Goal: Task Accomplishment & Management: Manage account settings

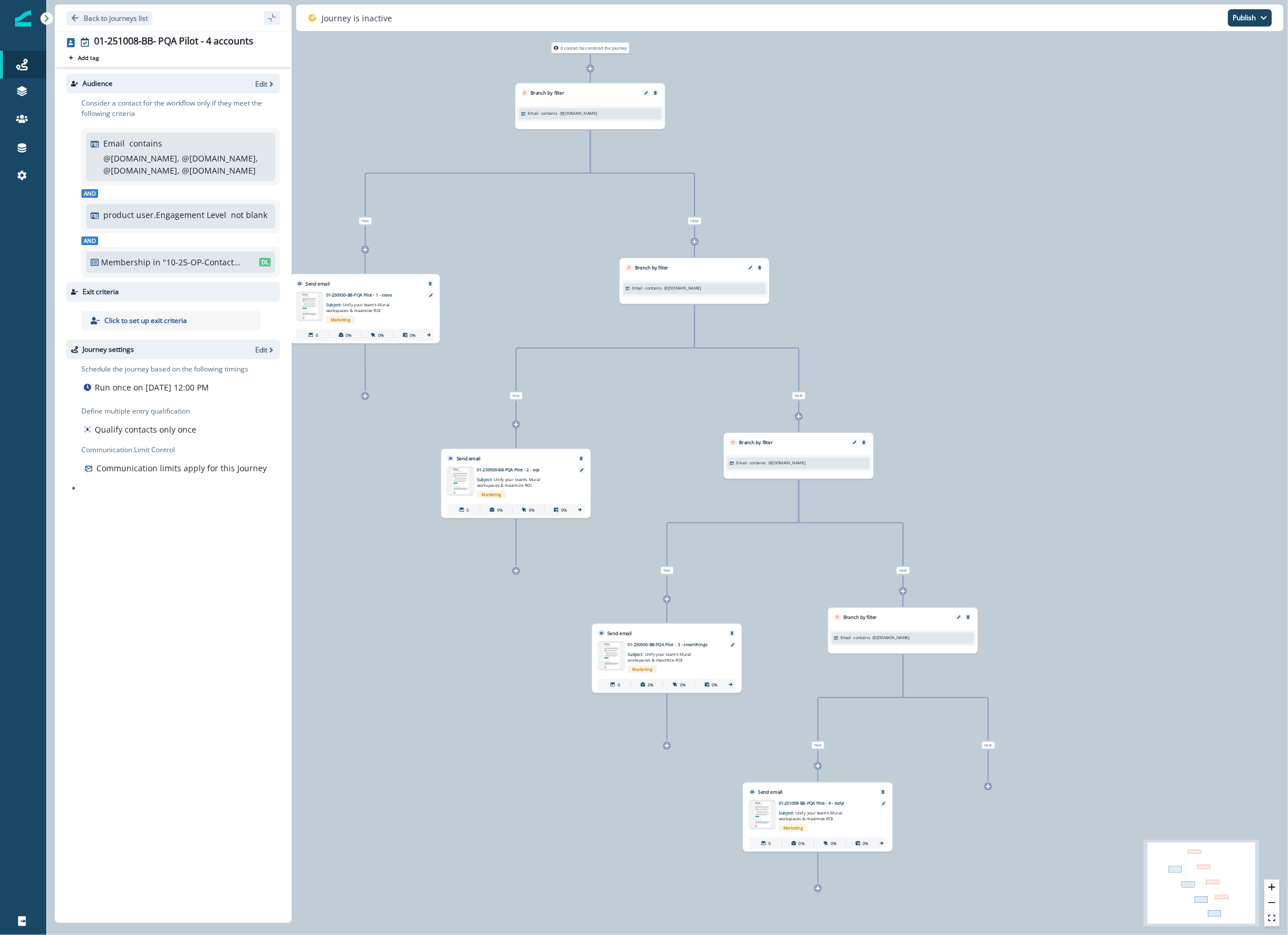
click at [1132, 207] on div "0 contact has entered the journey Branch by filter Email contains @sievo.com Tr…" at bounding box center [666, 468] width 1241 height 935
click at [117, 21] on p "Back to journeys list" at bounding box center [115, 18] width 65 height 10
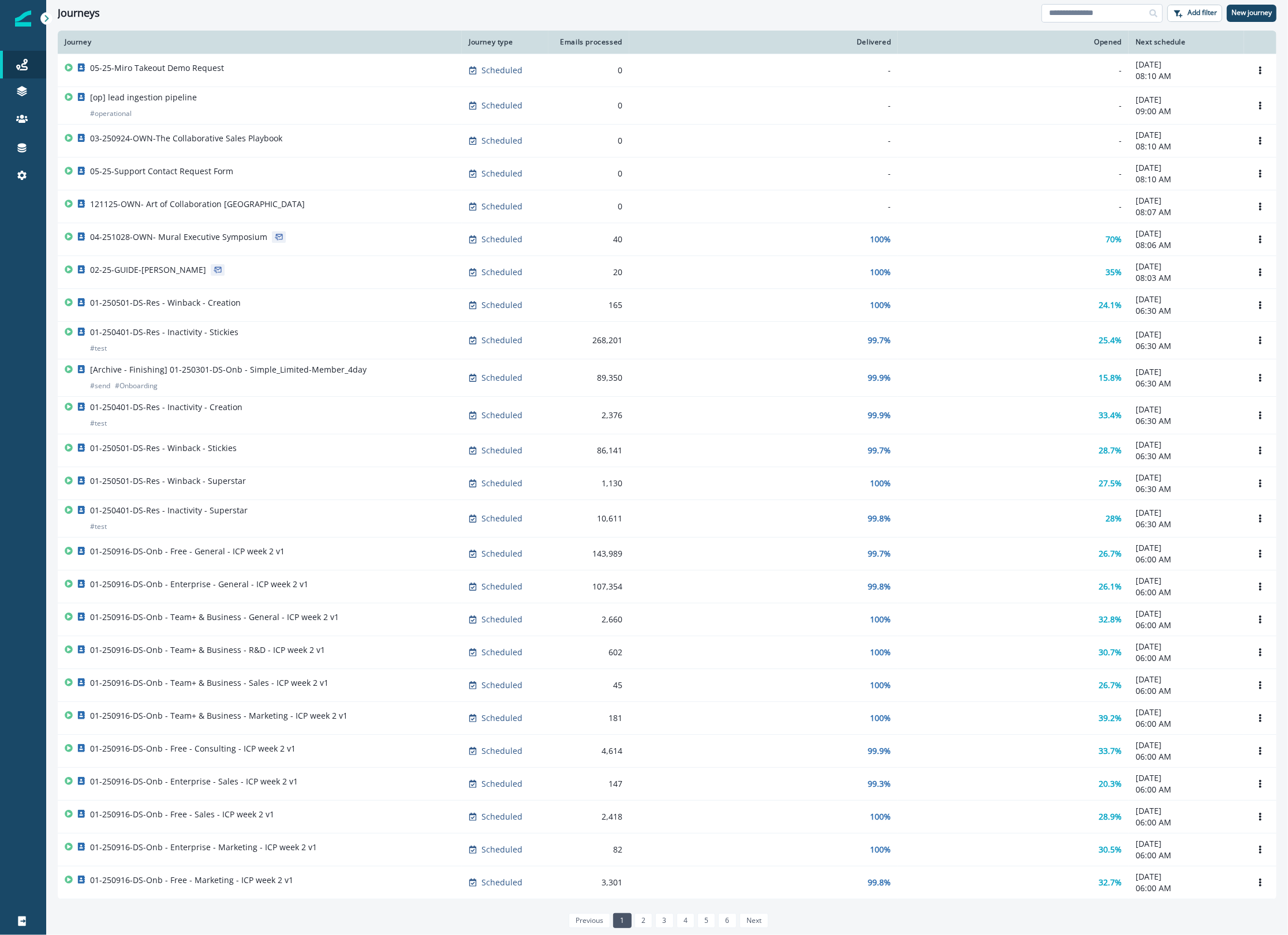
drag, startPoint x: 1079, startPoint y: 12, endPoint x: 1066, endPoint y: 20, distance: 15.3
click at [1079, 12] on input at bounding box center [1101, 13] width 121 height 19
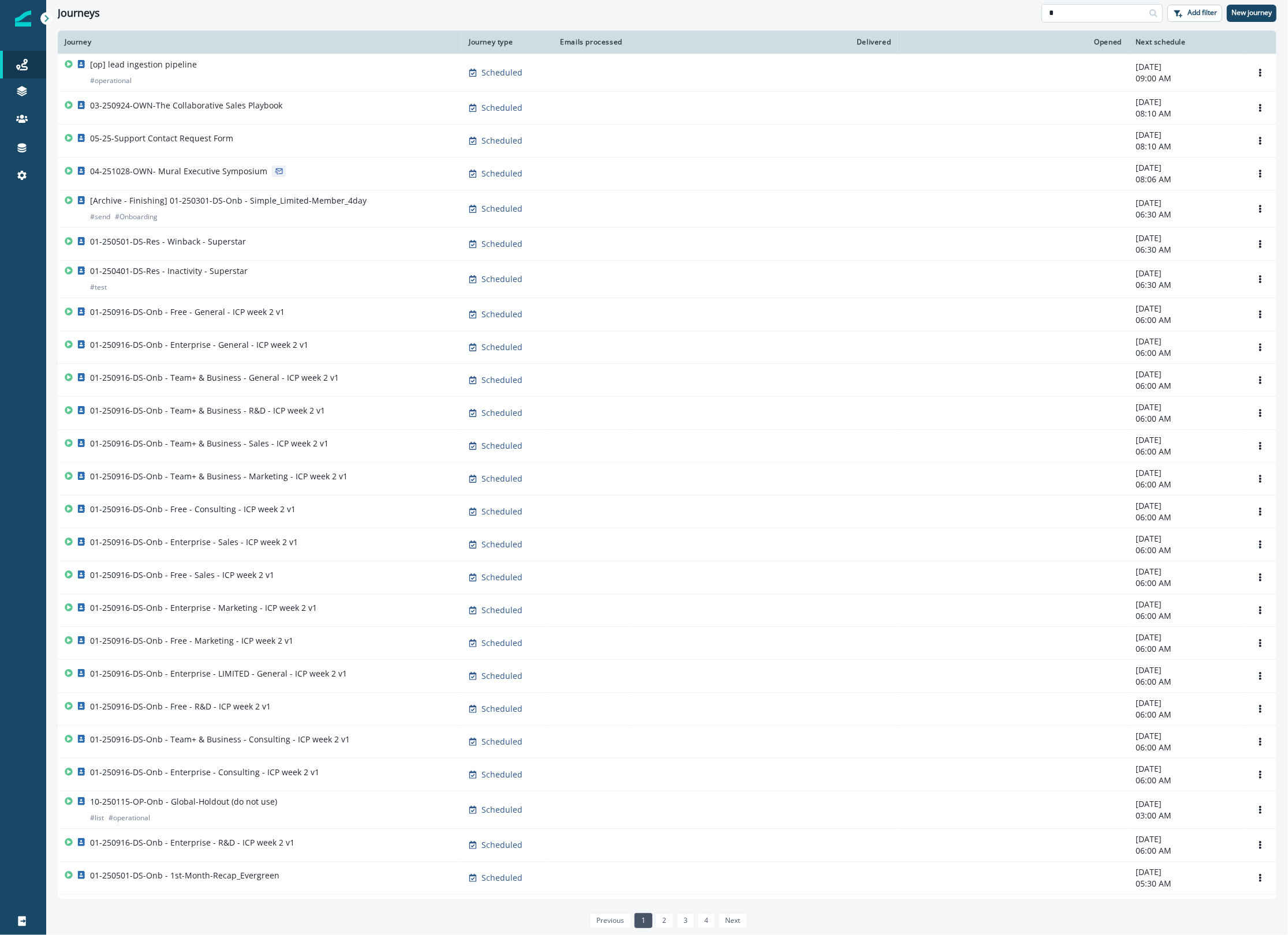
click at [1115, 18] on input "*" at bounding box center [1101, 13] width 121 height 19
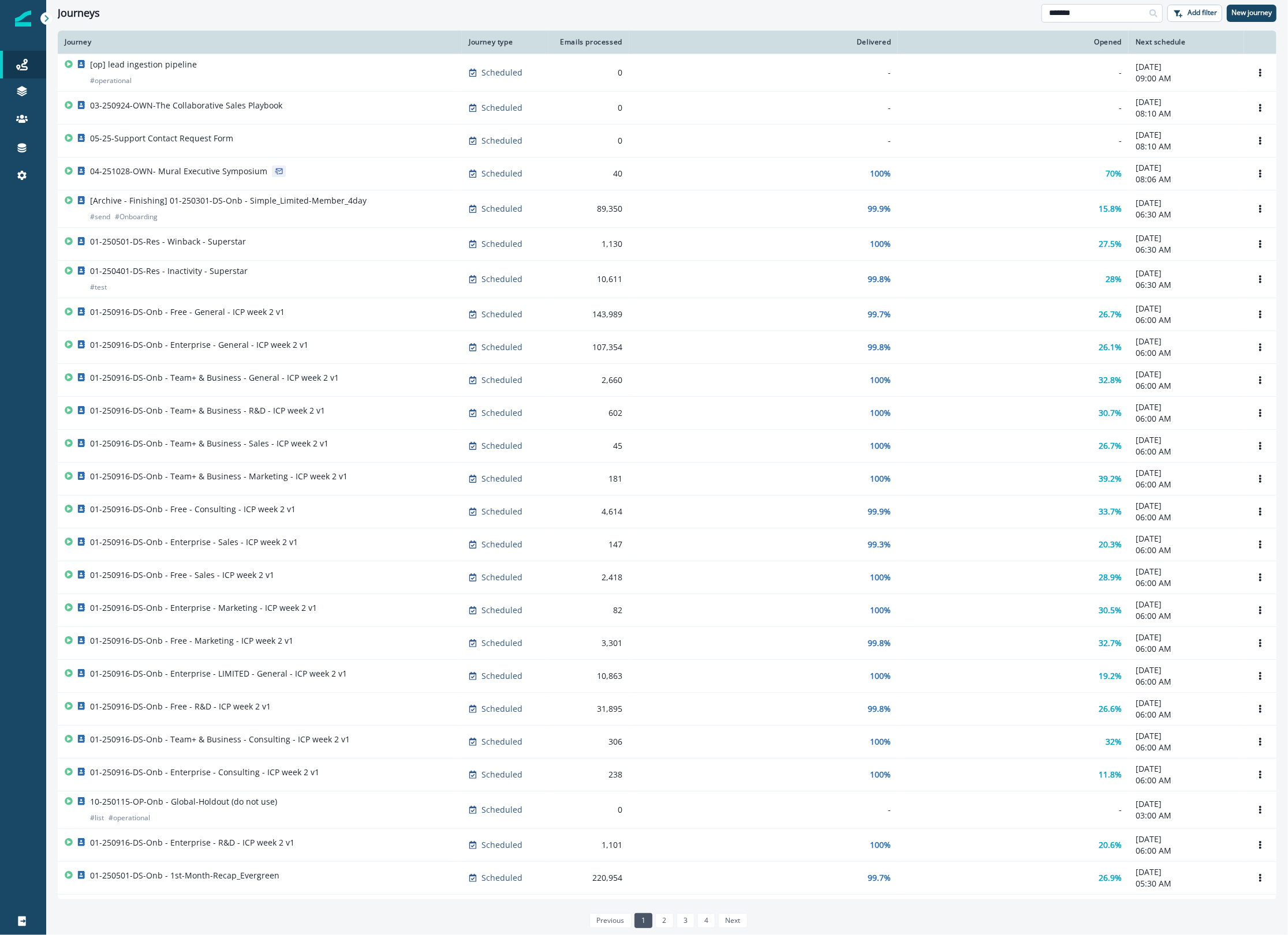
type input "*******"
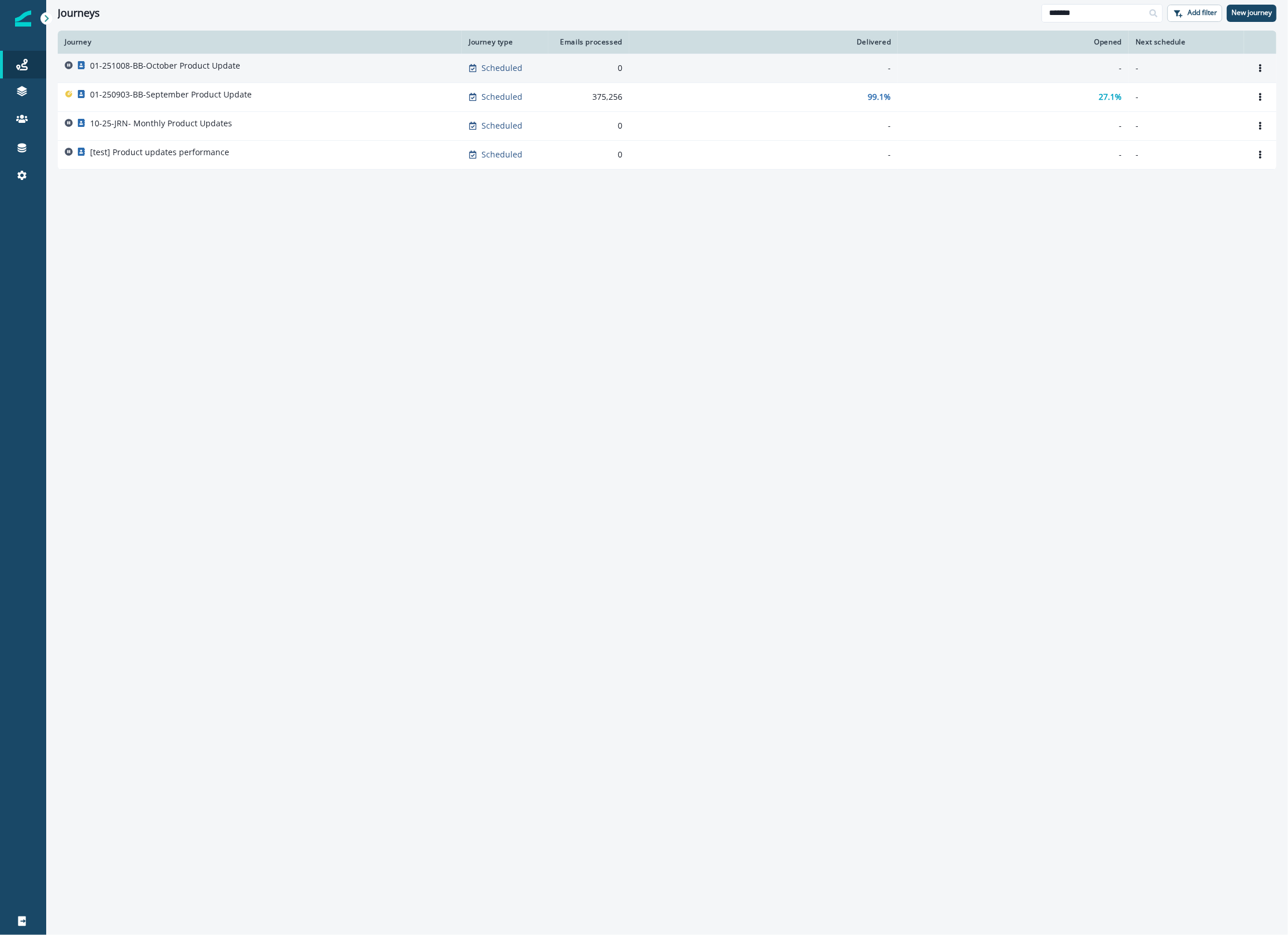
click at [201, 67] on p "01-251008-BB-October Product Update" at bounding box center [165, 66] width 150 height 12
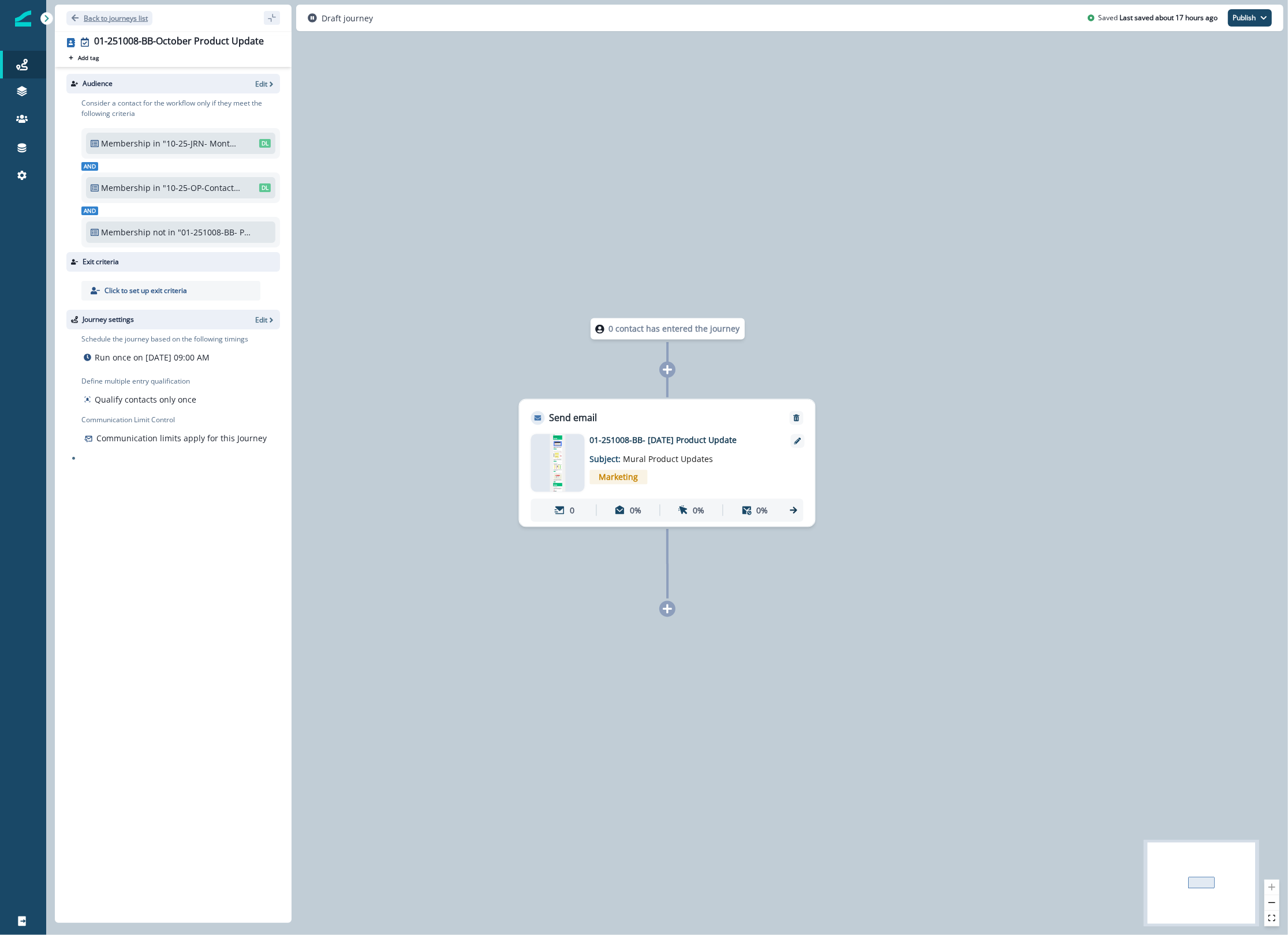
click at [98, 17] on p "Back to journeys list" at bounding box center [115, 18] width 65 height 10
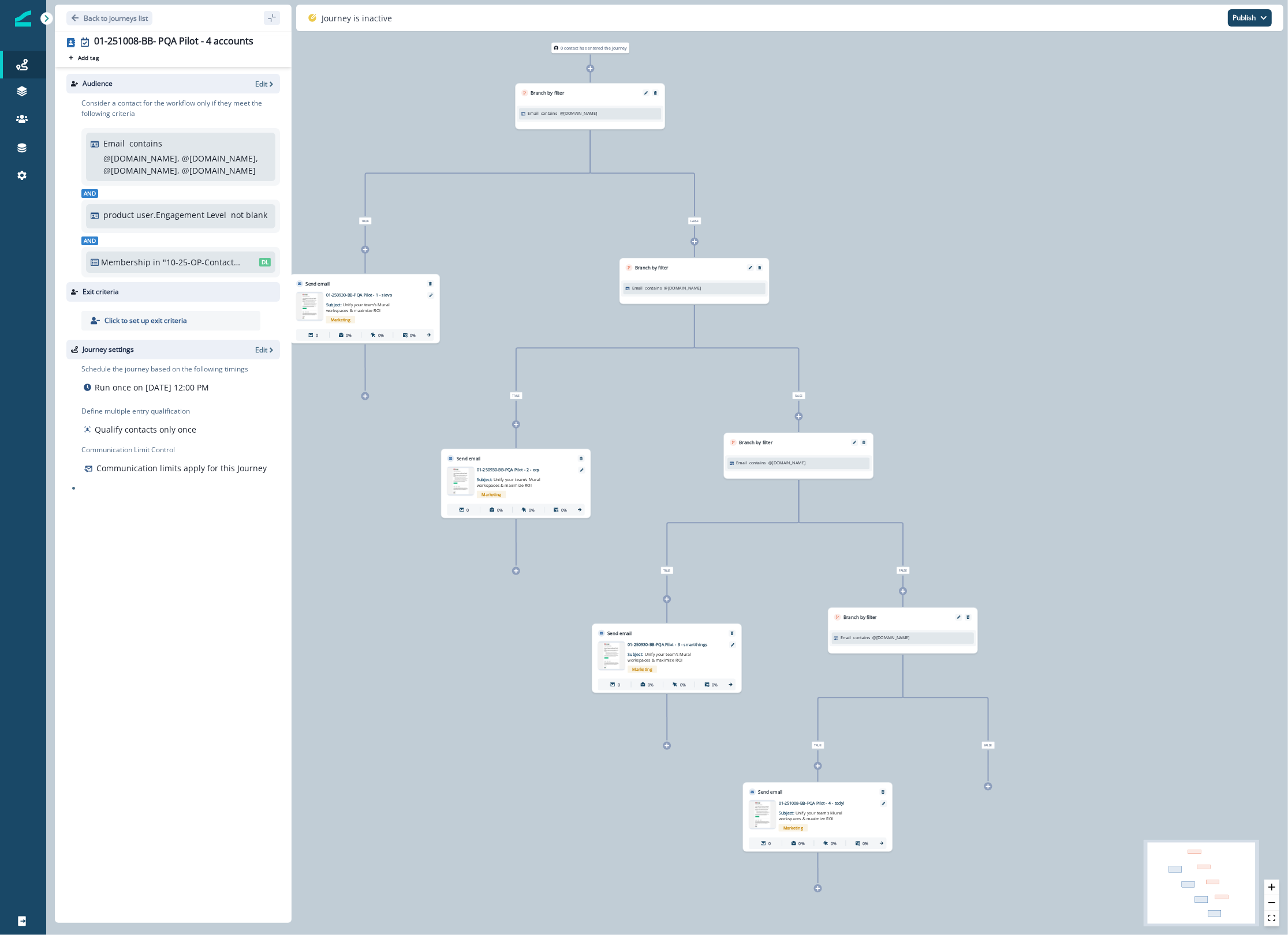
click at [1058, 795] on div "0 contact has entered the journey Branch by filter Email contains @sievo.com Tr…" at bounding box center [666, 468] width 1241 height 935
click at [1086, 910] on div "0 contact has entered the journey Branch by filter Email contains @sievo.com Tr…" at bounding box center [666, 468] width 1241 height 935
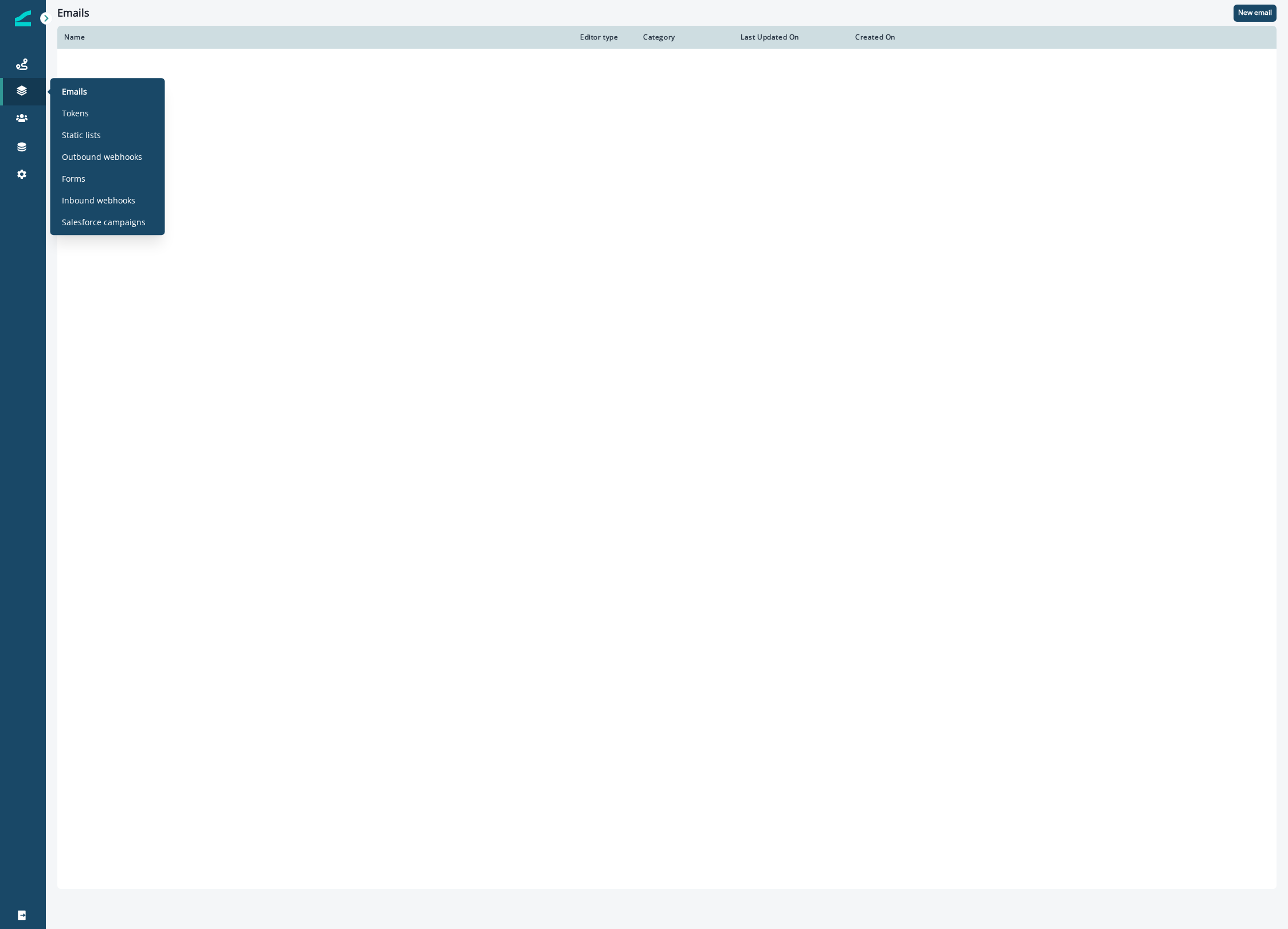
click at [89, 135] on p "Static lists" at bounding box center [82, 135] width 39 height 12
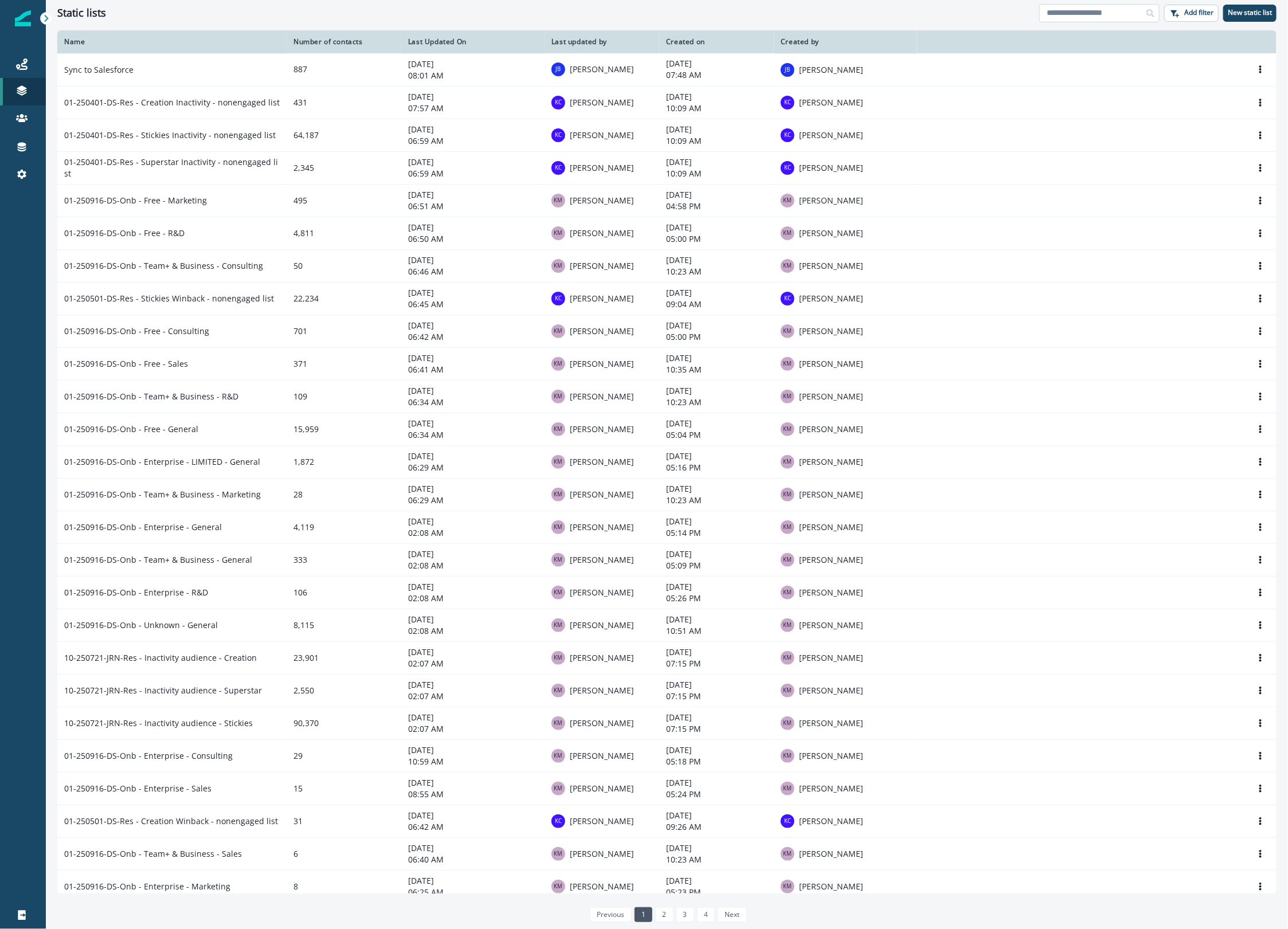
click at [1071, 12] on input at bounding box center [1100, 13] width 120 height 19
type input "*****"
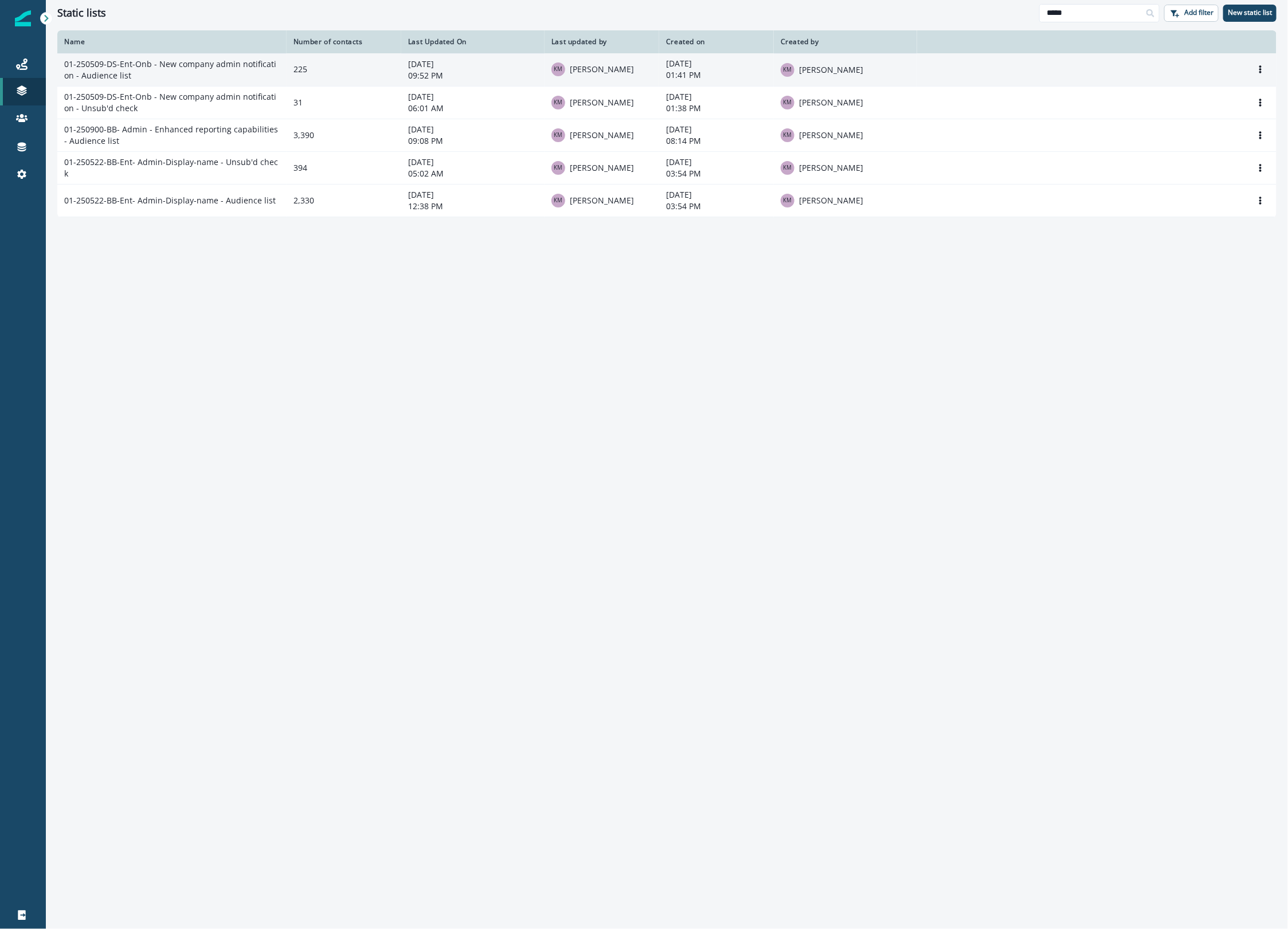
click at [196, 66] on td "01-250509-DS-Ent-Onb - New company admin notification - Audience list" at bounding box center [172, 69] width 229 height 33
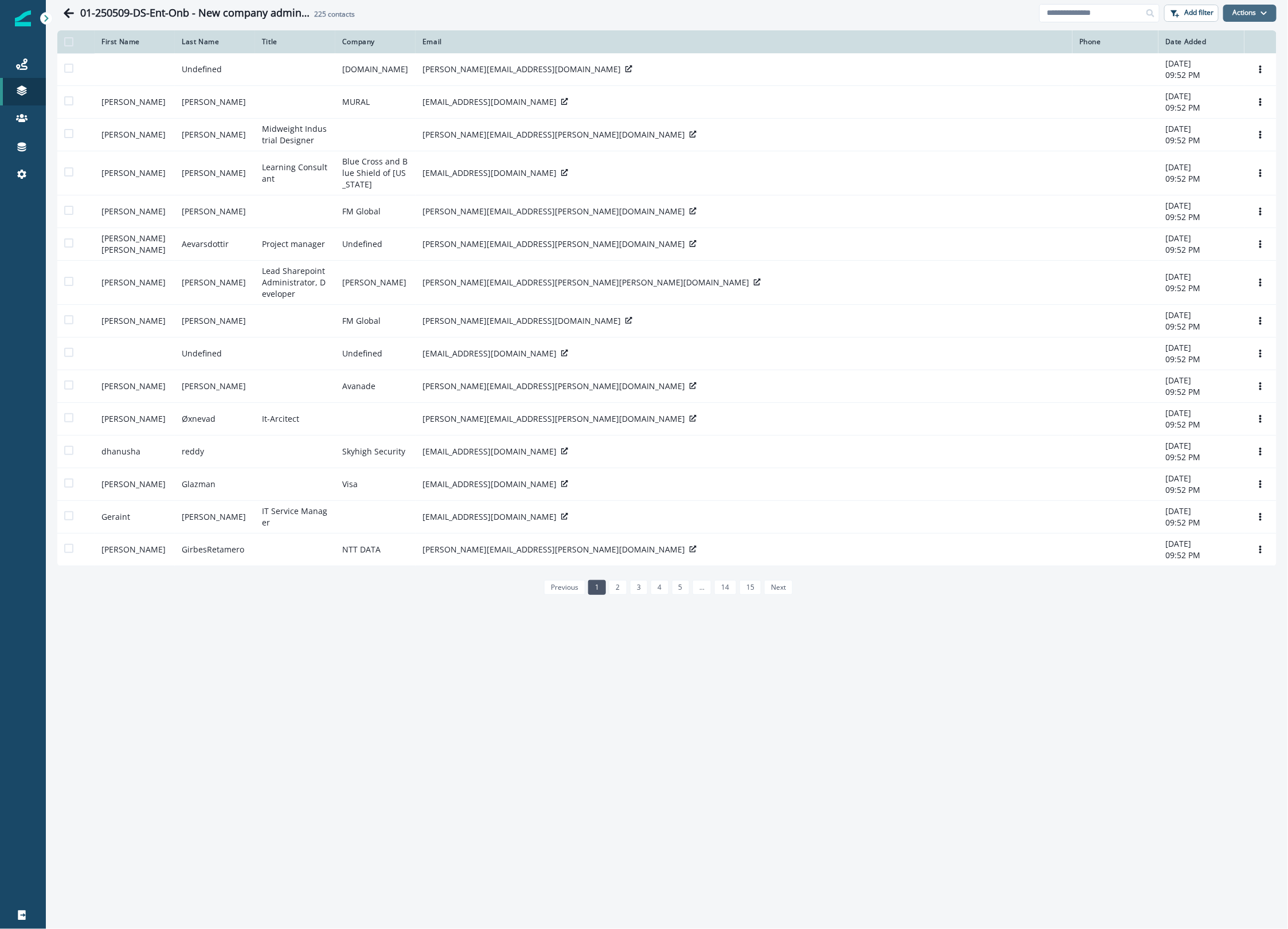
click at [1249, 13] on button "Actions" at bounding box center [1250, 13] width 53 height 17
click at [1248, 64] on button "From a CSV file" at bounding box center [1224, 61] width 102 height 19
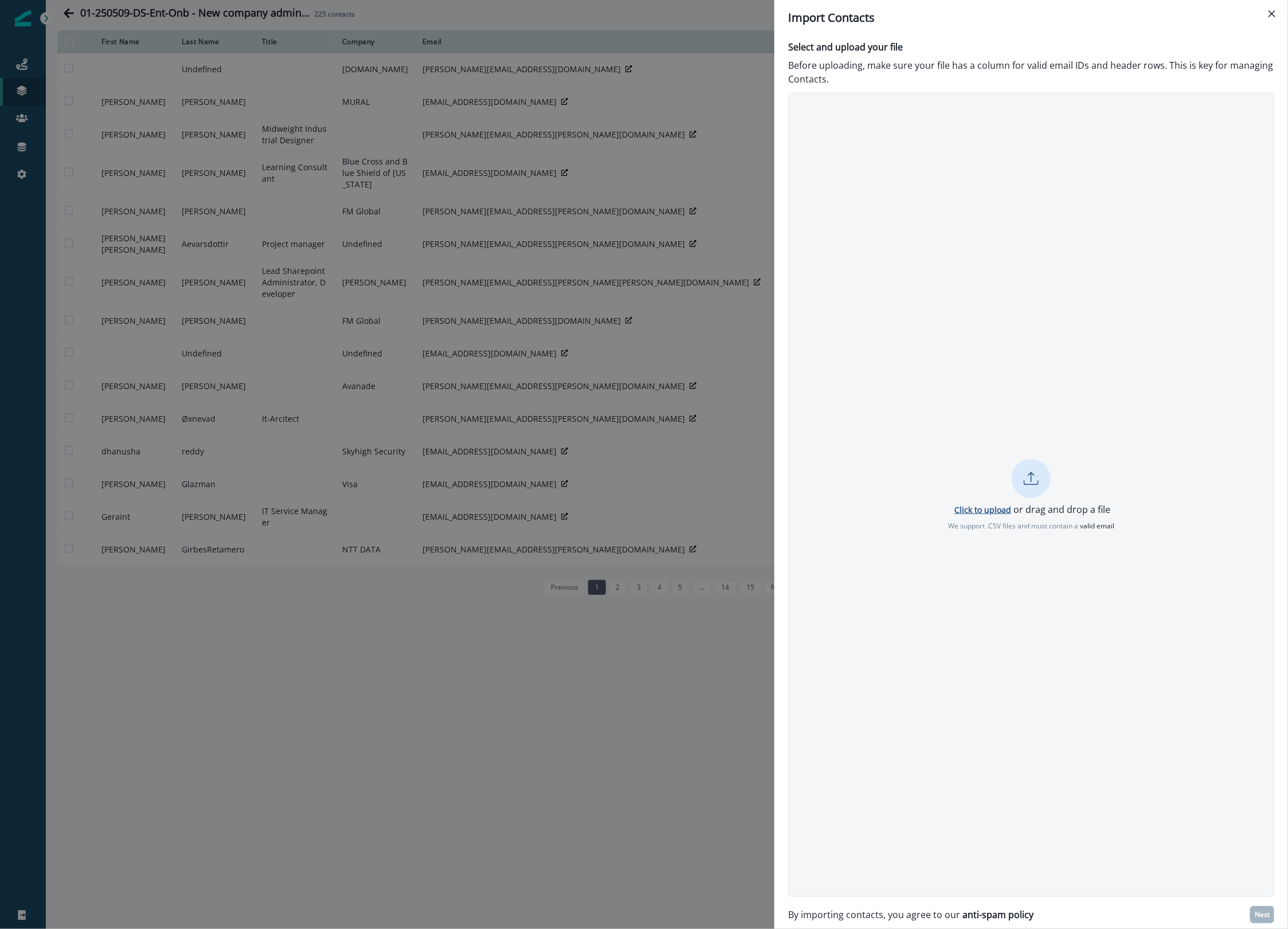
click at [994, 512] on p "Click to upload" at bounding box center [983, 509] width 57 height 11
click at [1261, 915] on p "Next" at bounding box center [1261, 914] width 15 height 8
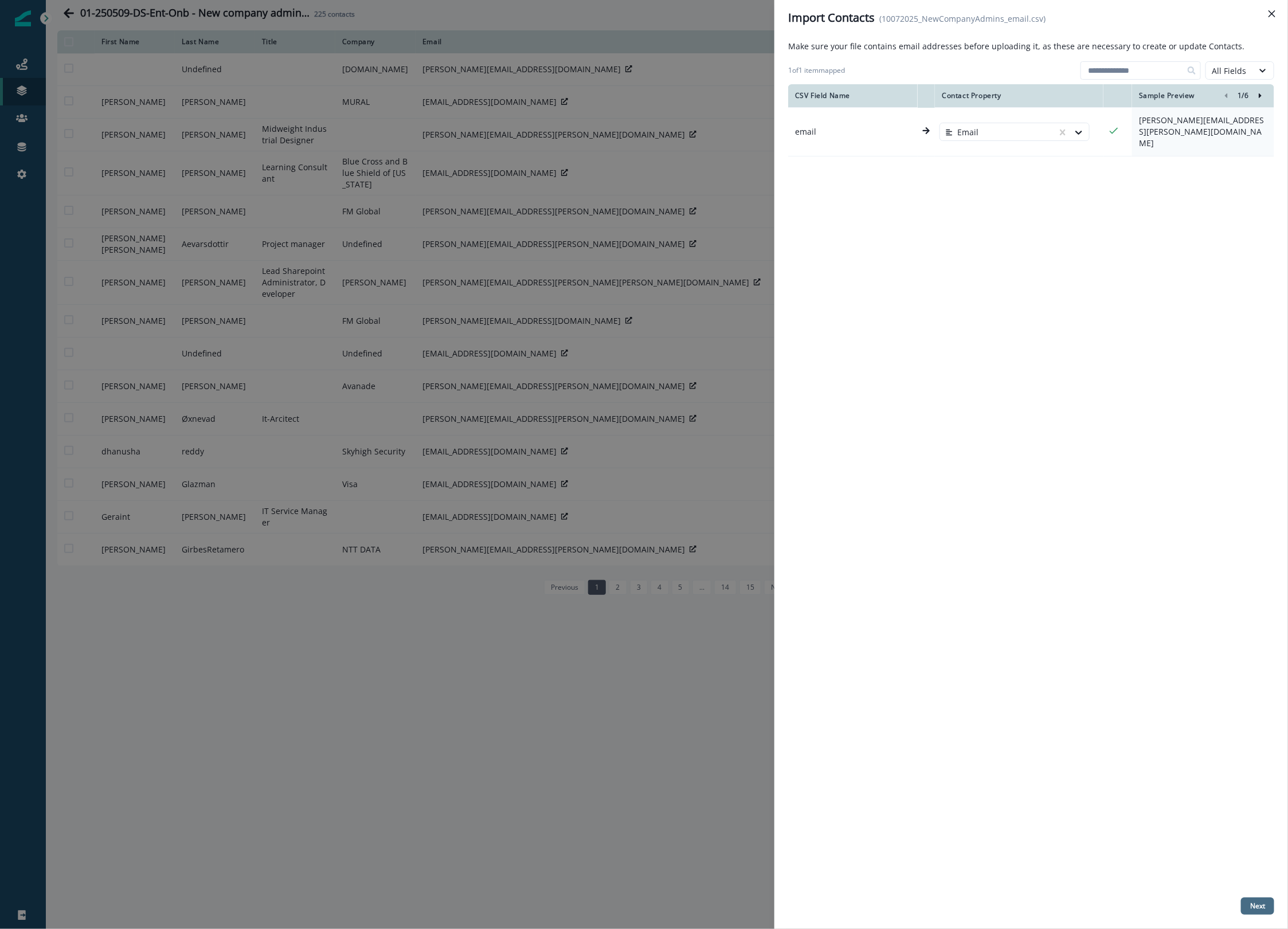
click at [1252, 910] on button "Next" at bounding box center [1257, 905] width 34 height 17
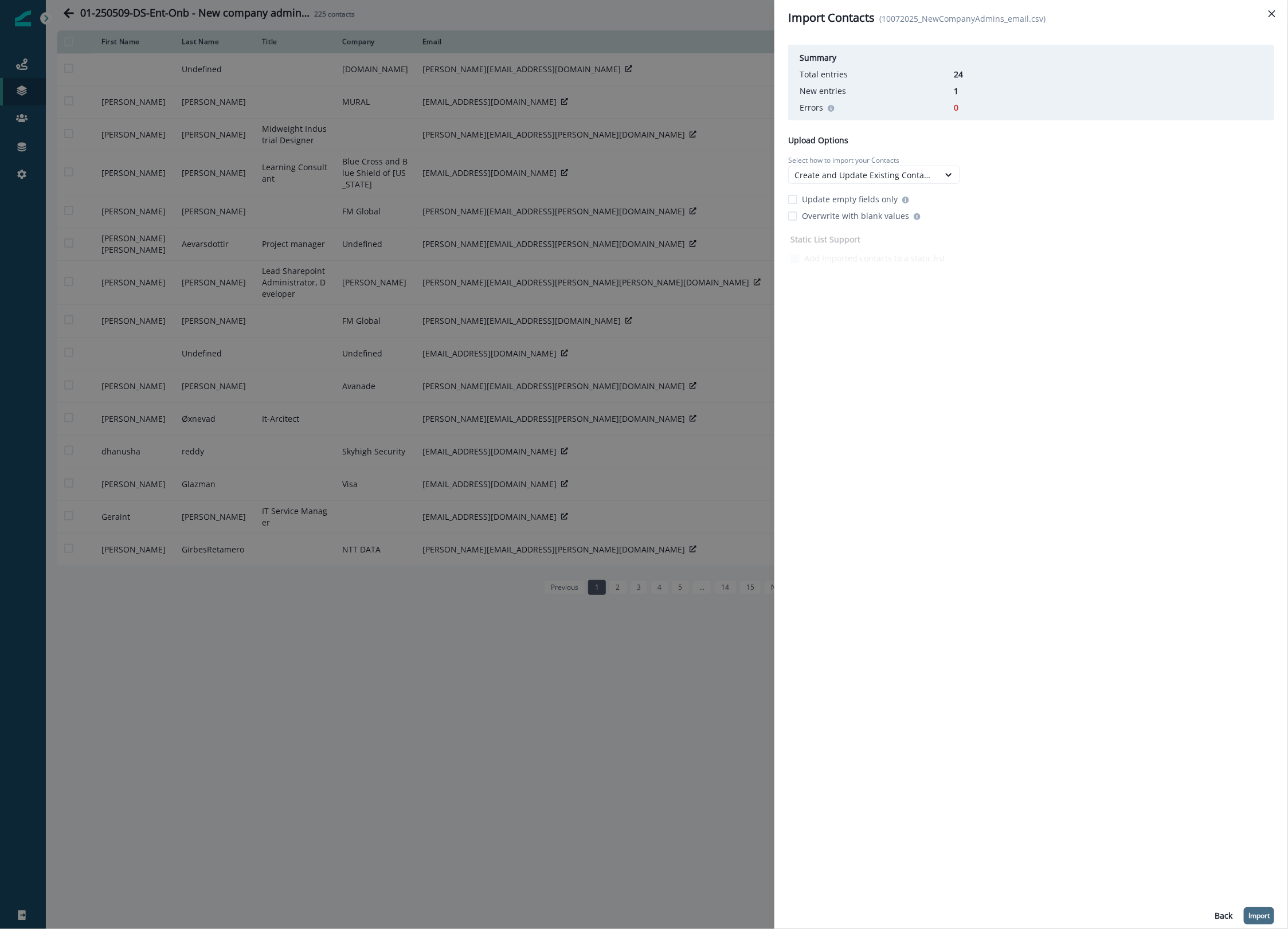
click at [1251, 915] on p "Import" at bounding box center [1259, 916] width 22 height 8
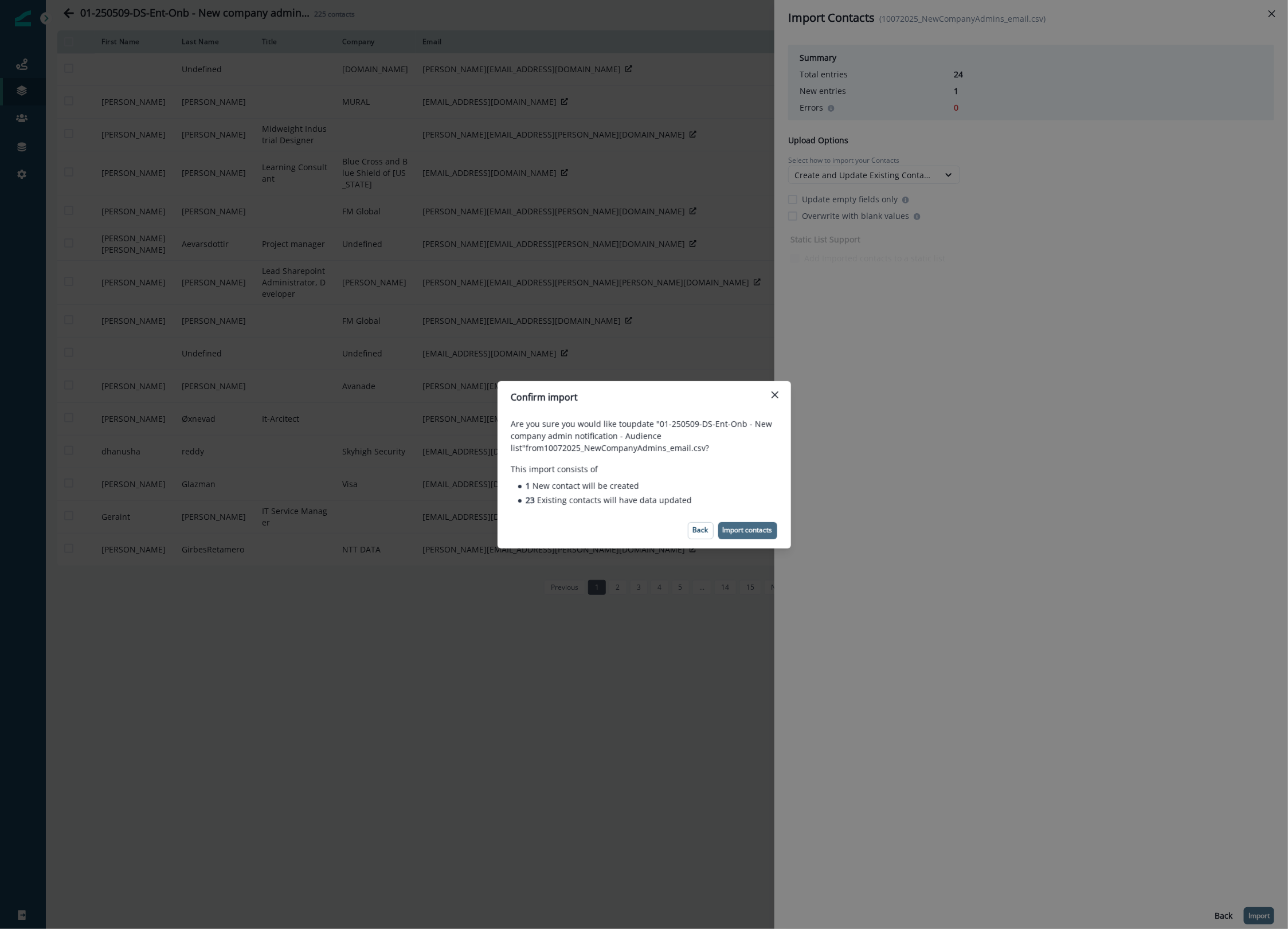
click at [743, 532] on p "Import contacts" at bounding box center [748, 531] width 50 height 8
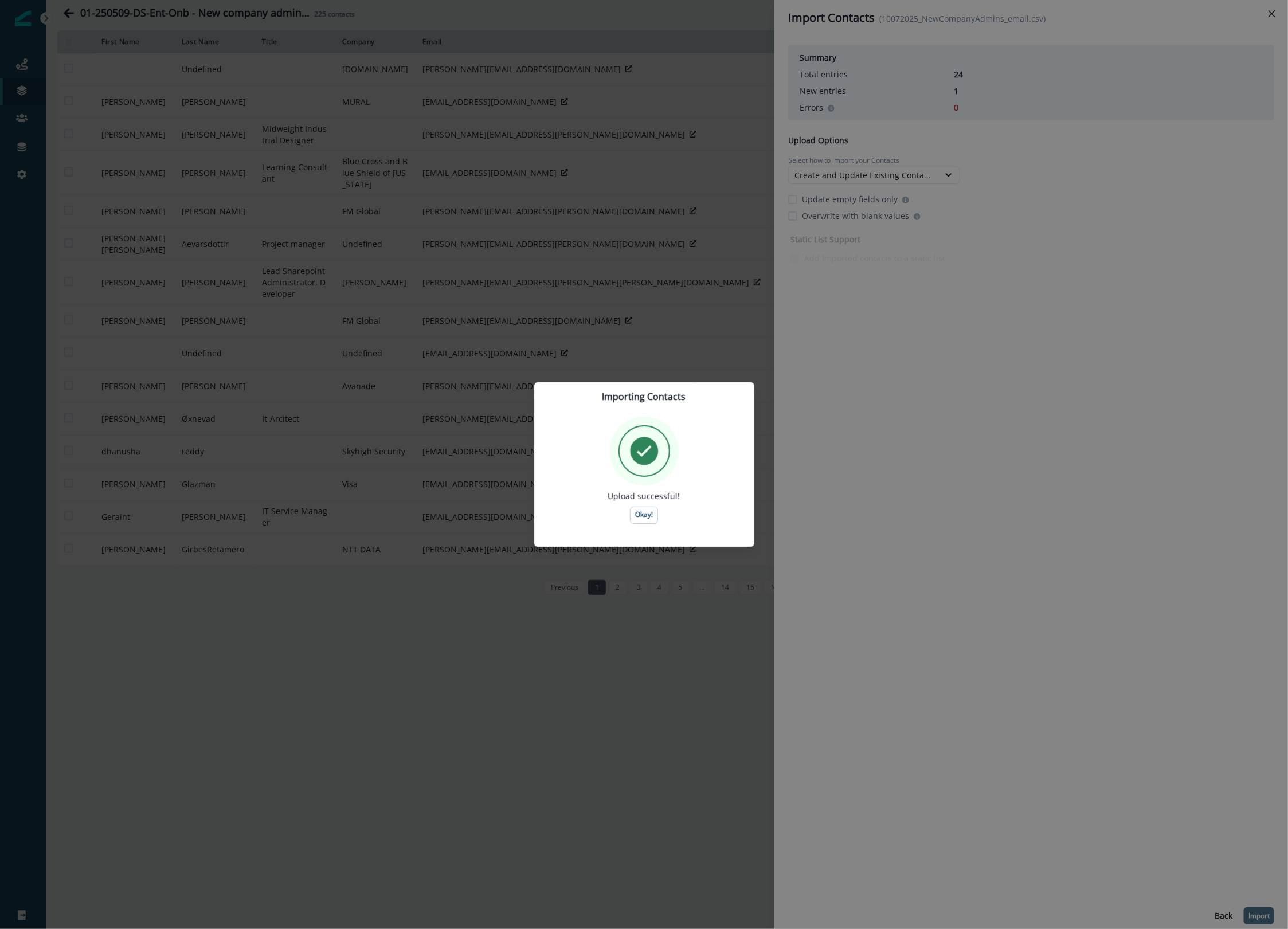
drag, startPoint x: 659, startPoint y: 506, endPoint x: 659, endPoint y: 513, distance: 7.0
click at [659, 508] on div "Upload successful! Okay!" at bounding box center [644, 470] width 192 height 107
click at [639, 514] on p "Okay!" at bounding box center [644, 515] width 18 height 8
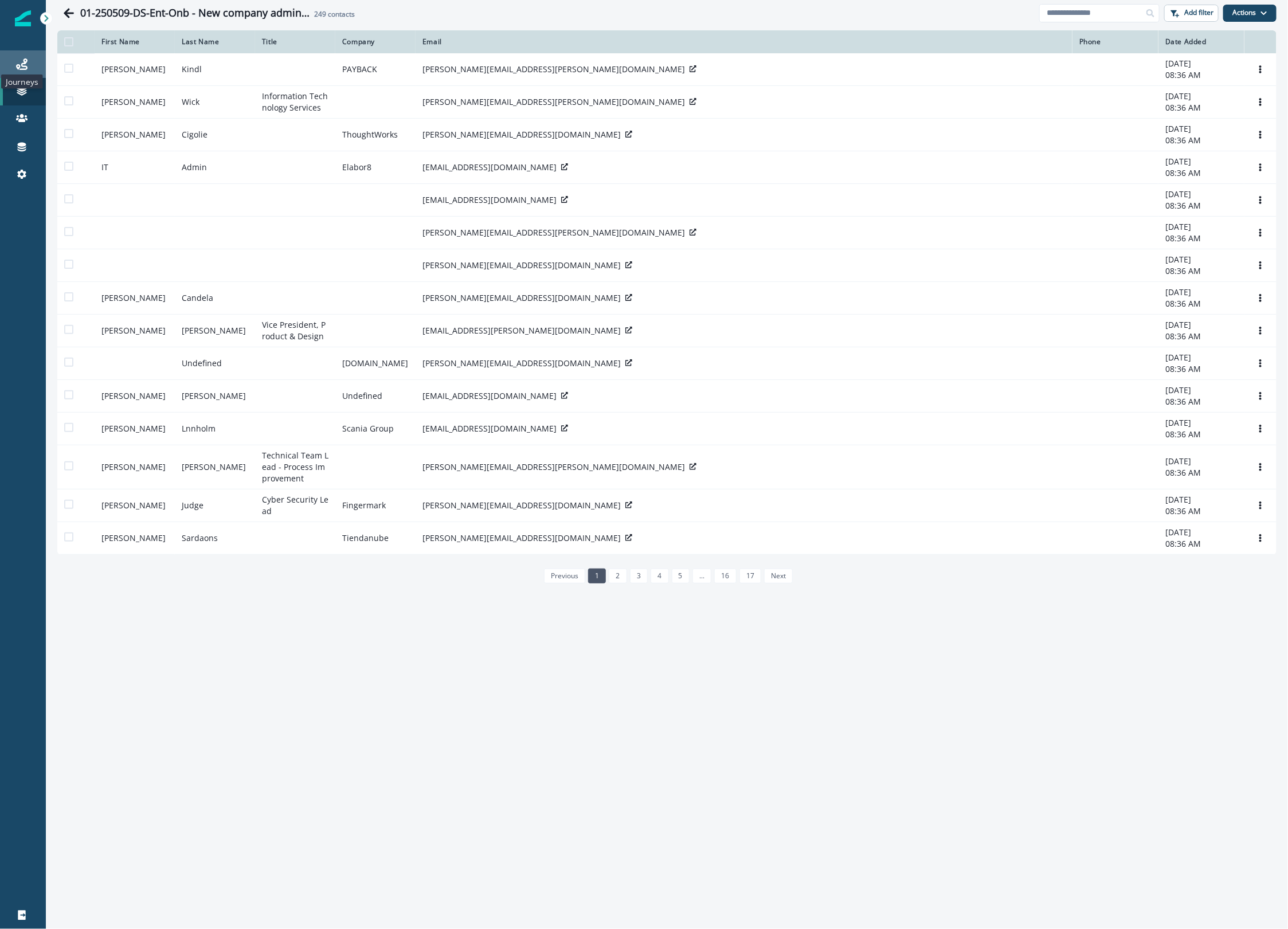
click at [22, 61] on icon at bounding box center [22, 64] width 12 height 12
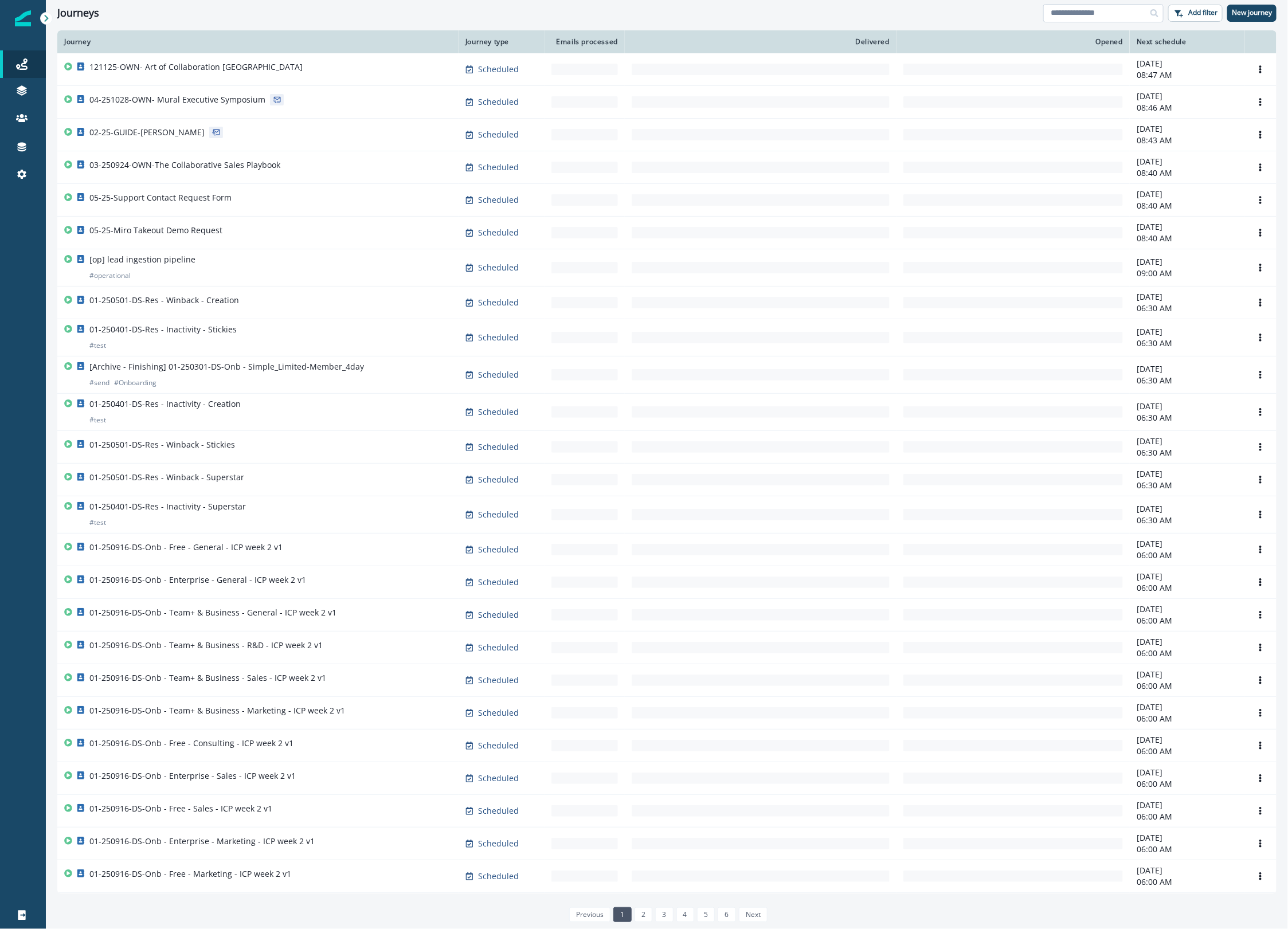
click at [1087, 18] on input at bounding box center [1104, 13] width 120 height 19
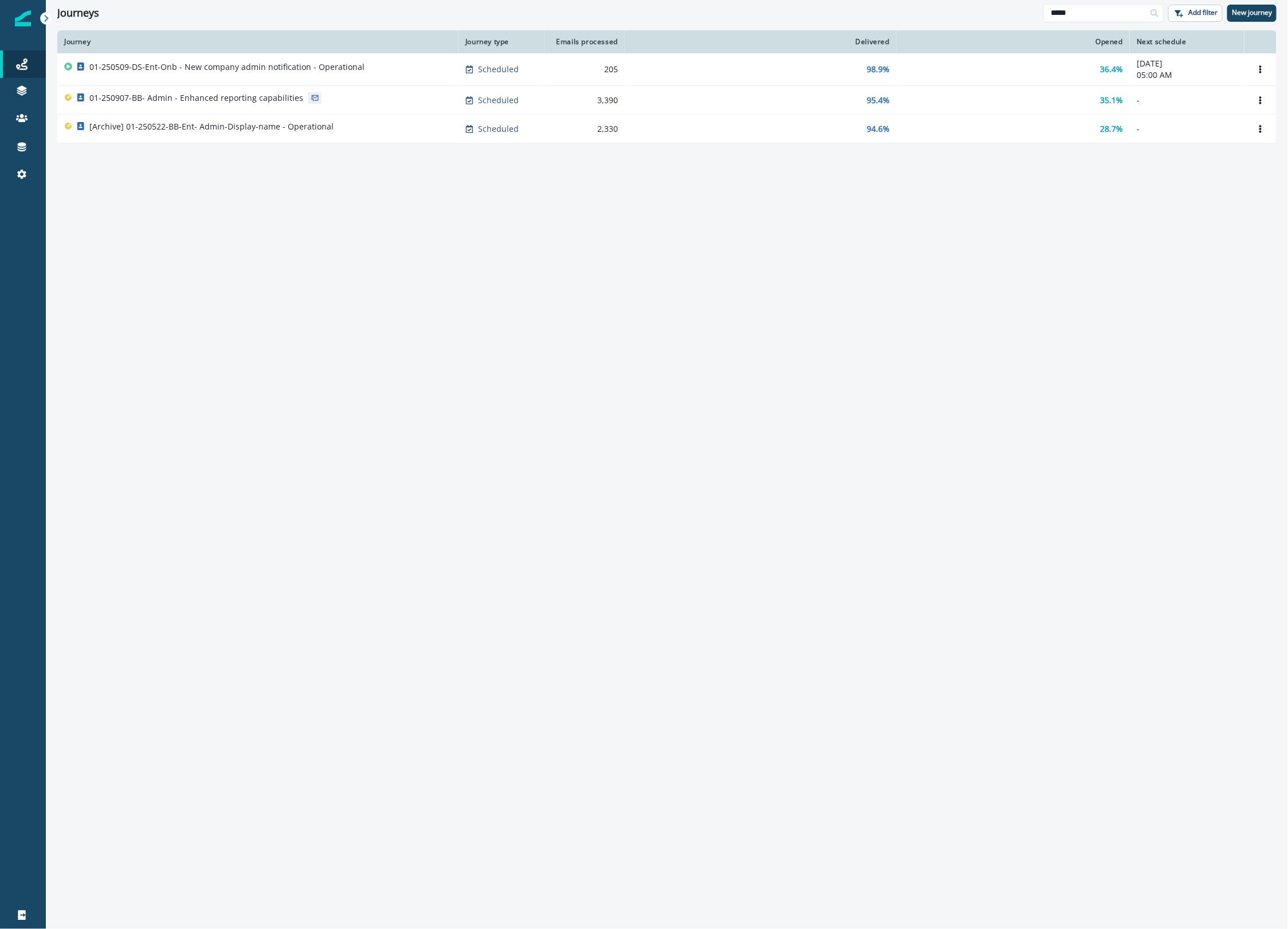
type input "*****"
click at [692, 4] on div "Journeys ***** Add filter New journey" at bounding box center [666, 13] width 1242 height 26
click at [479, 474] on div "Journey Journey type Emails processed Delivered Opened Next schedule 01-250509-…" at bounding box center [666, 479] width 1242 height 897
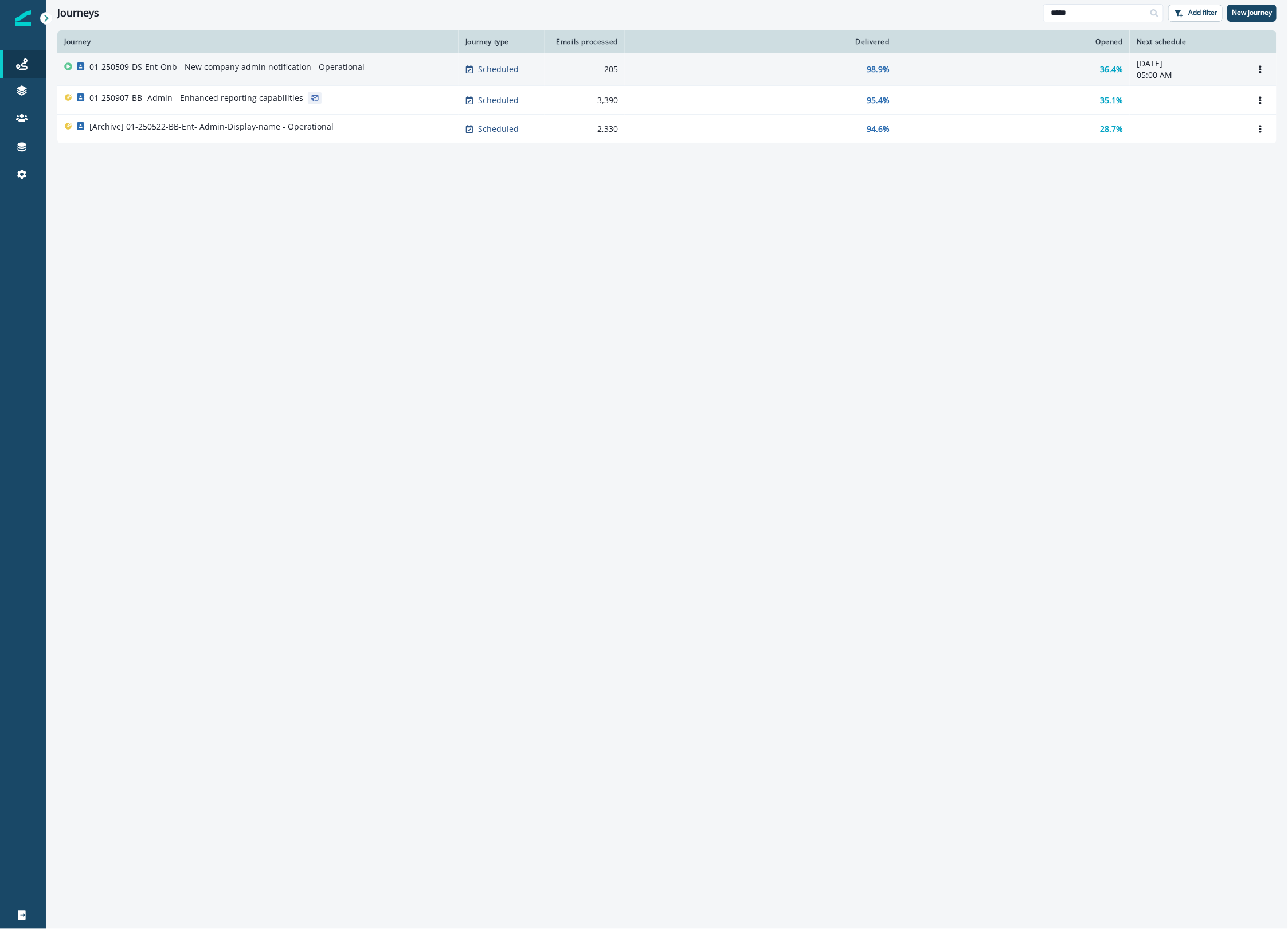
click at [292, 68] on p "01-250509-DS-Ent-Onb - New company admin notification - Operational" at bounding box center [227, 67] width 275 height 12
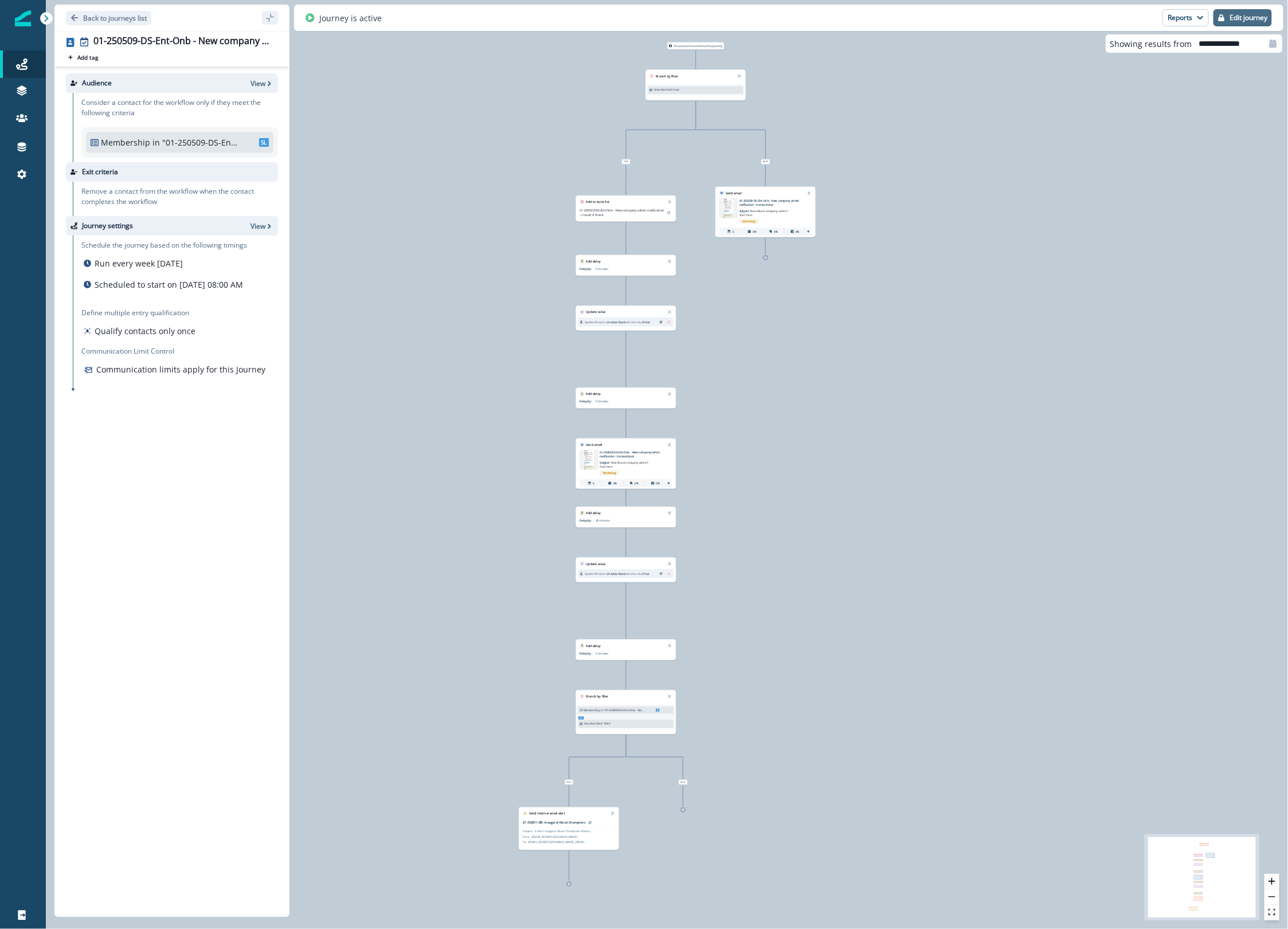
click at [1244, 20] on p "Edit journey" at bounding box center [1249, 18] width 37 height 8
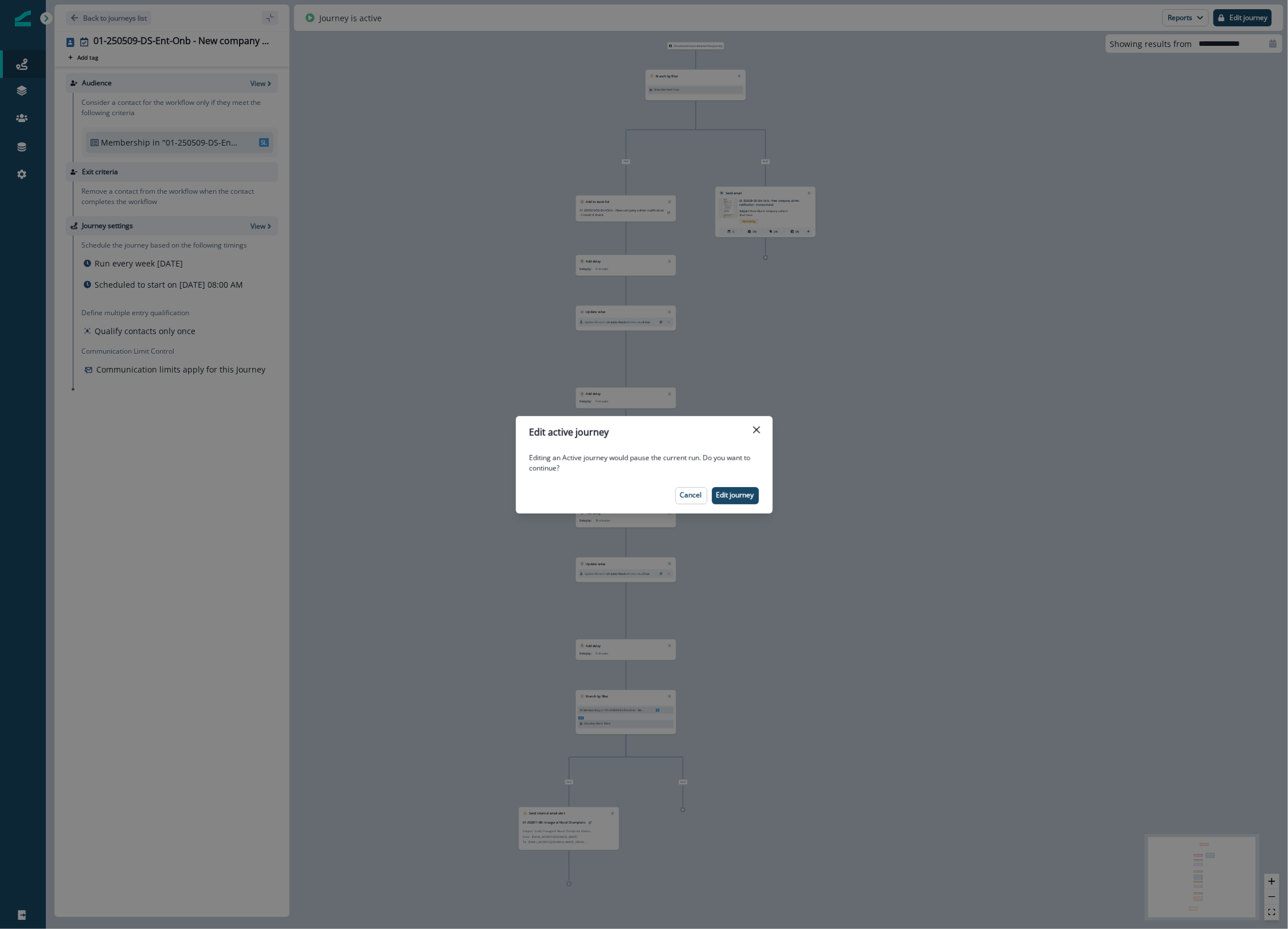
click at [1126, 468] on div "Edit active journey Editing an Active journey would pause the current run. Do y…" at bounding box center [644, 464] width 1288 height 929
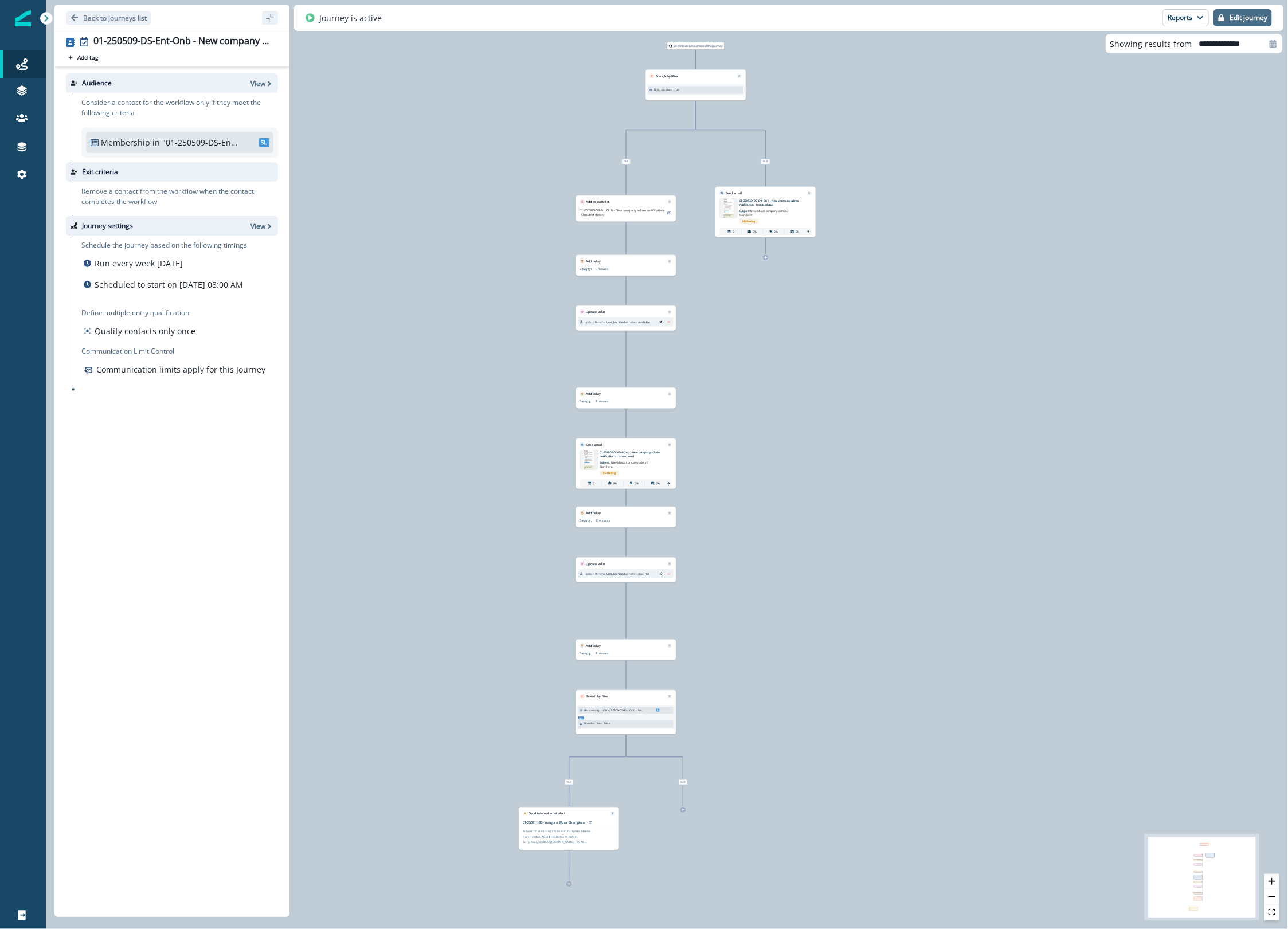
click at [1255, 16] on p "Edit journey" at bounding box center [1249, 18] width 37 height 8
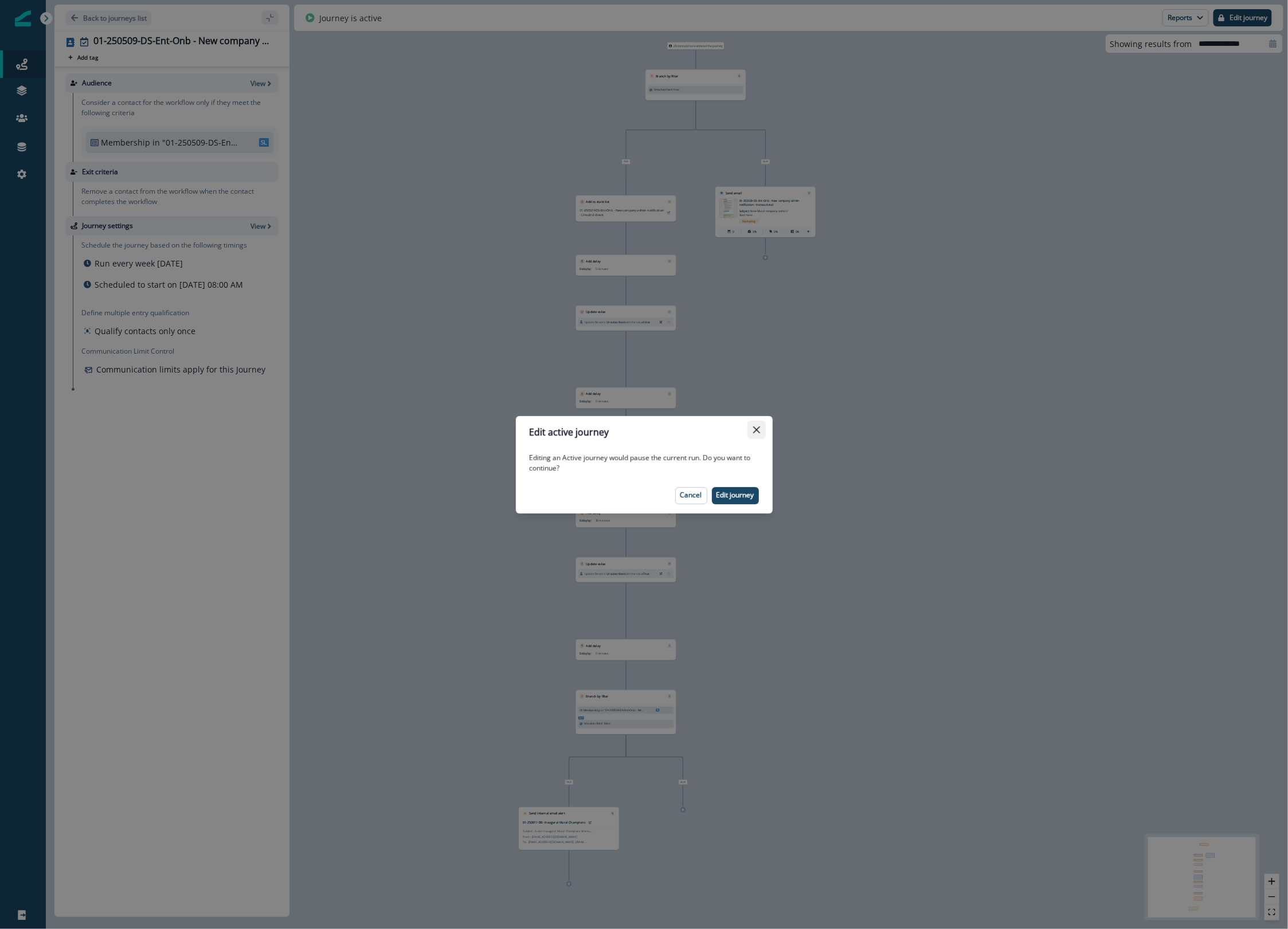
click at [753, 427] on icon "Close" at bounding box center [755, 429] width 7 height 7
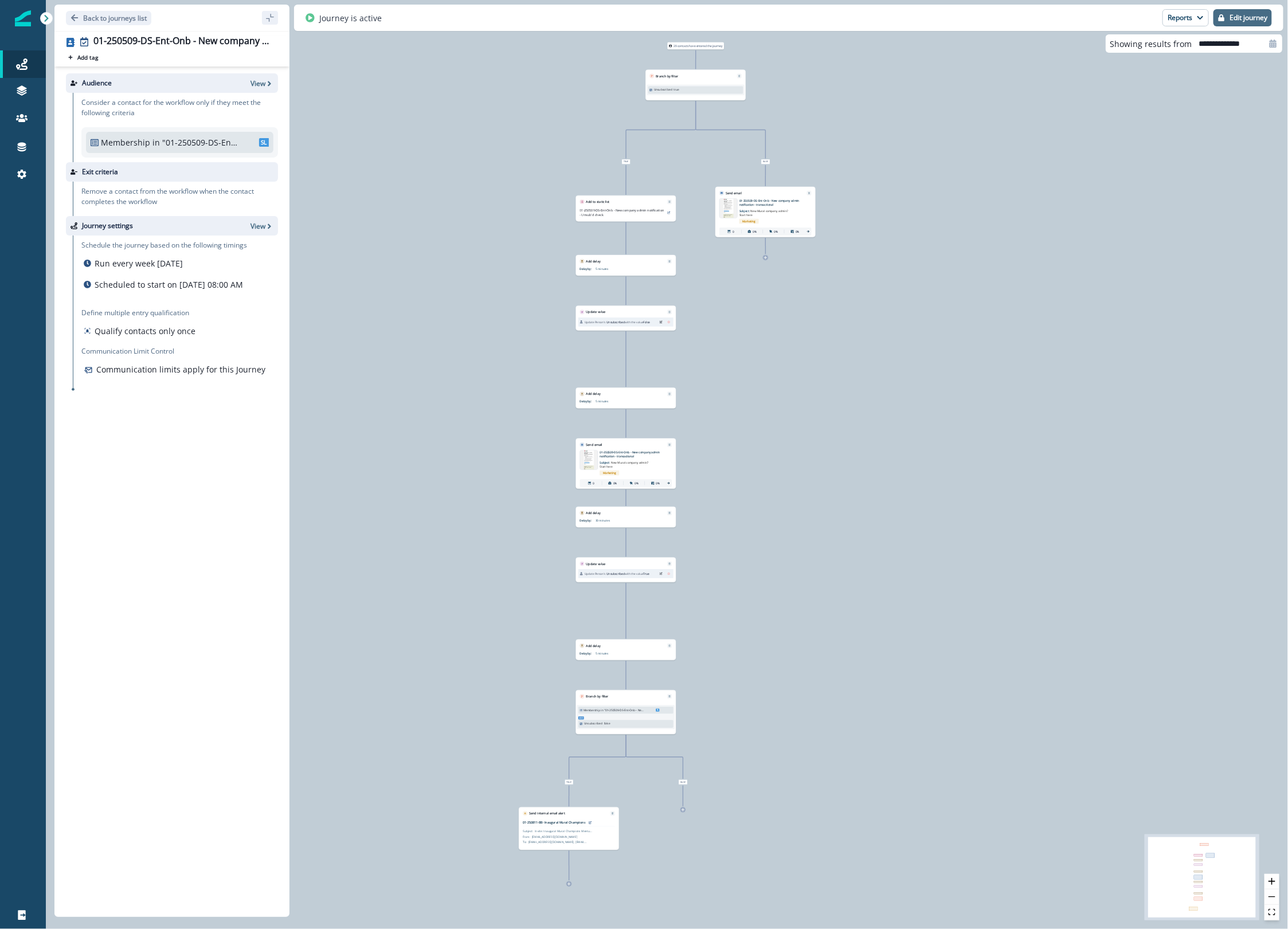
click at [1256, 15] on p "Edit journey" at bounding box center [1249, 18] width 37 height 8
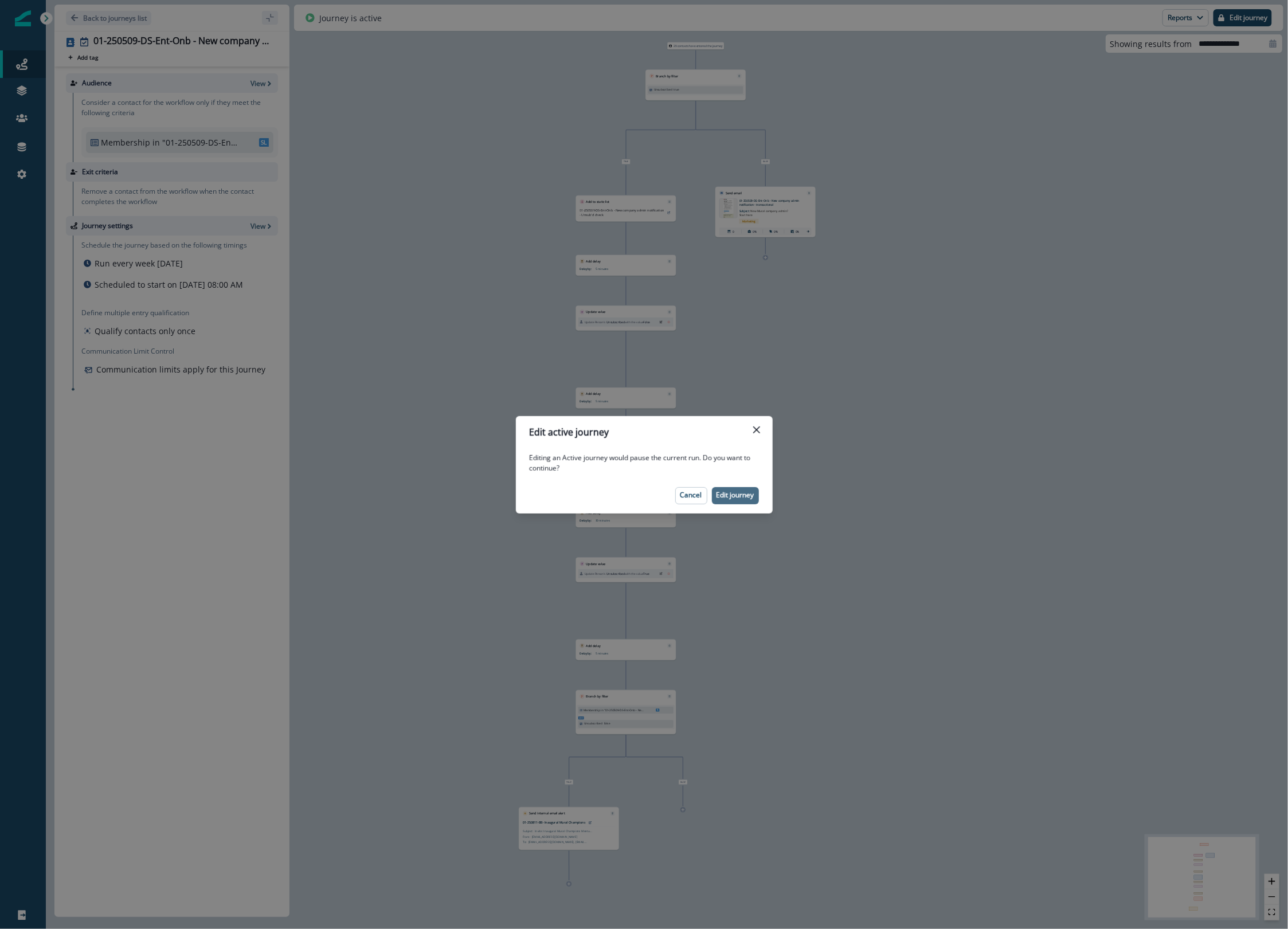
click at [727, 493] on p "Edit journey" at bounding box center [735, 495] width 37 height 8
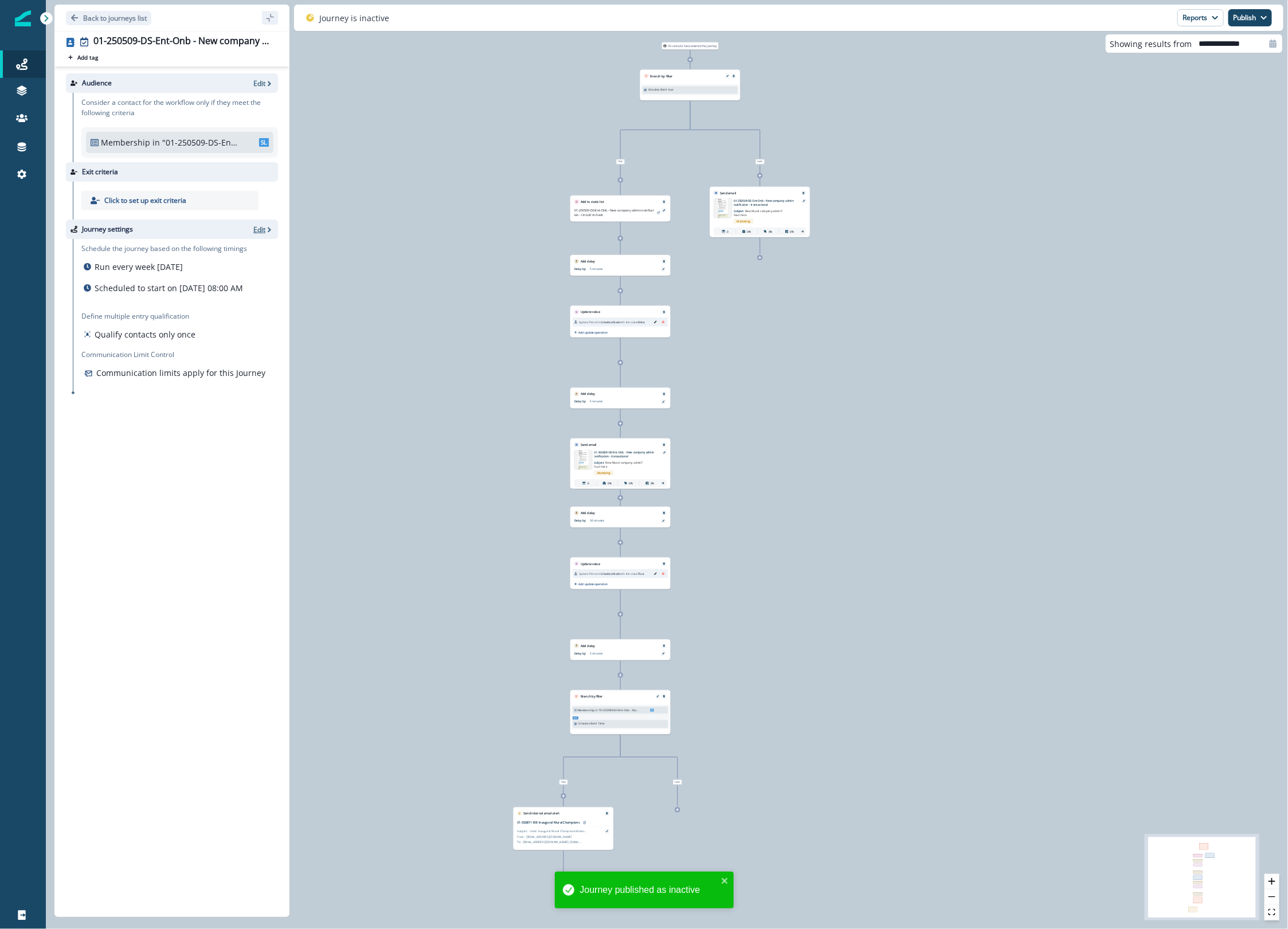
click at [265, 230] on icon "button" at bounding box center [269, 230] width 8 height 8
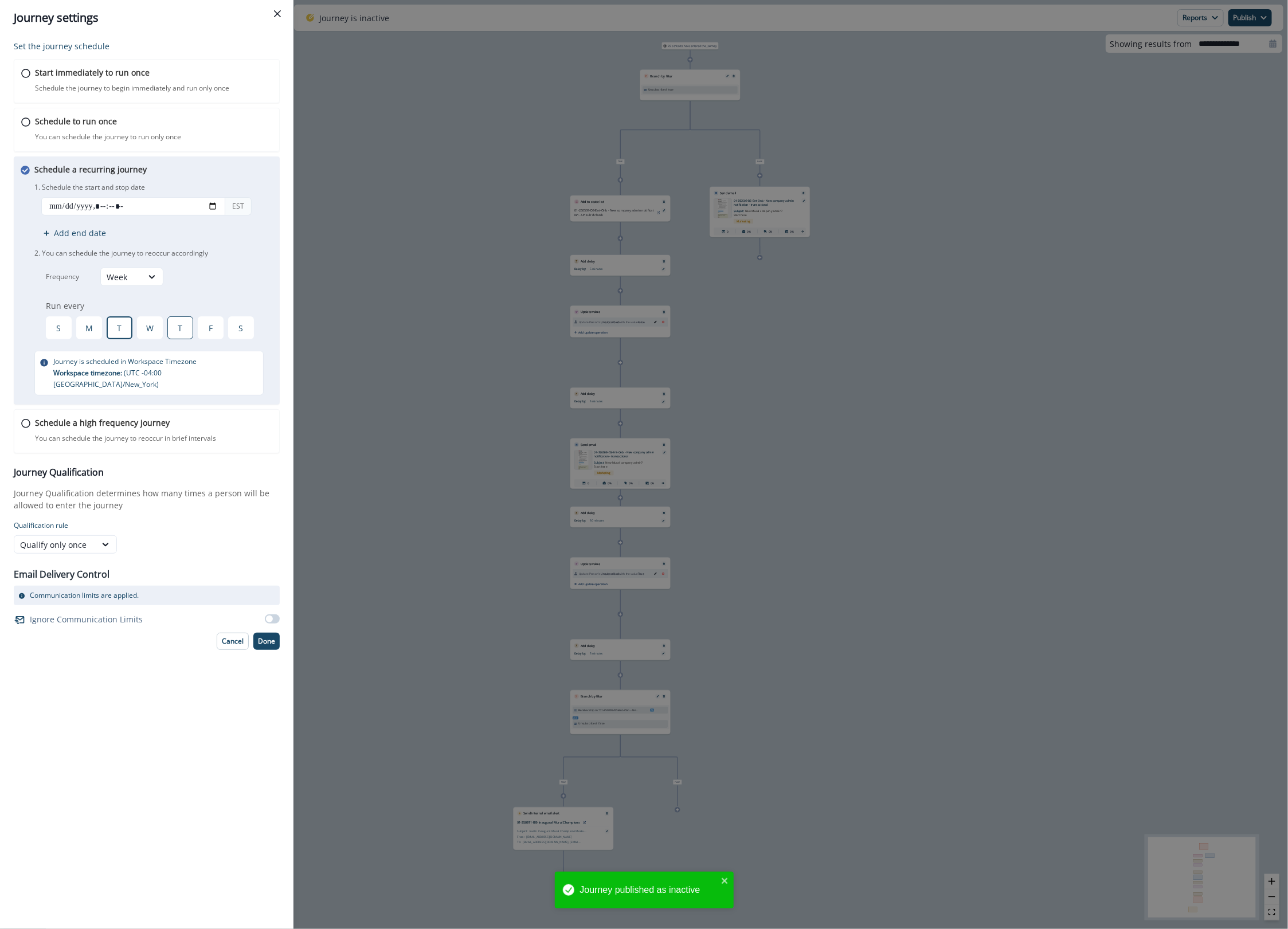
click at [183, 328] on div "T" at bounding box center [180, 327] width 26 height 23
click at [118, 336] on div "T" at bounding box center [119, 327] width 26 height 23
click at [144, 281] on div at bounding box center [152, 277] width 20 height 12
click at [135, 306] on div "Day" at bounding box center [132, 305] width 63 height 22
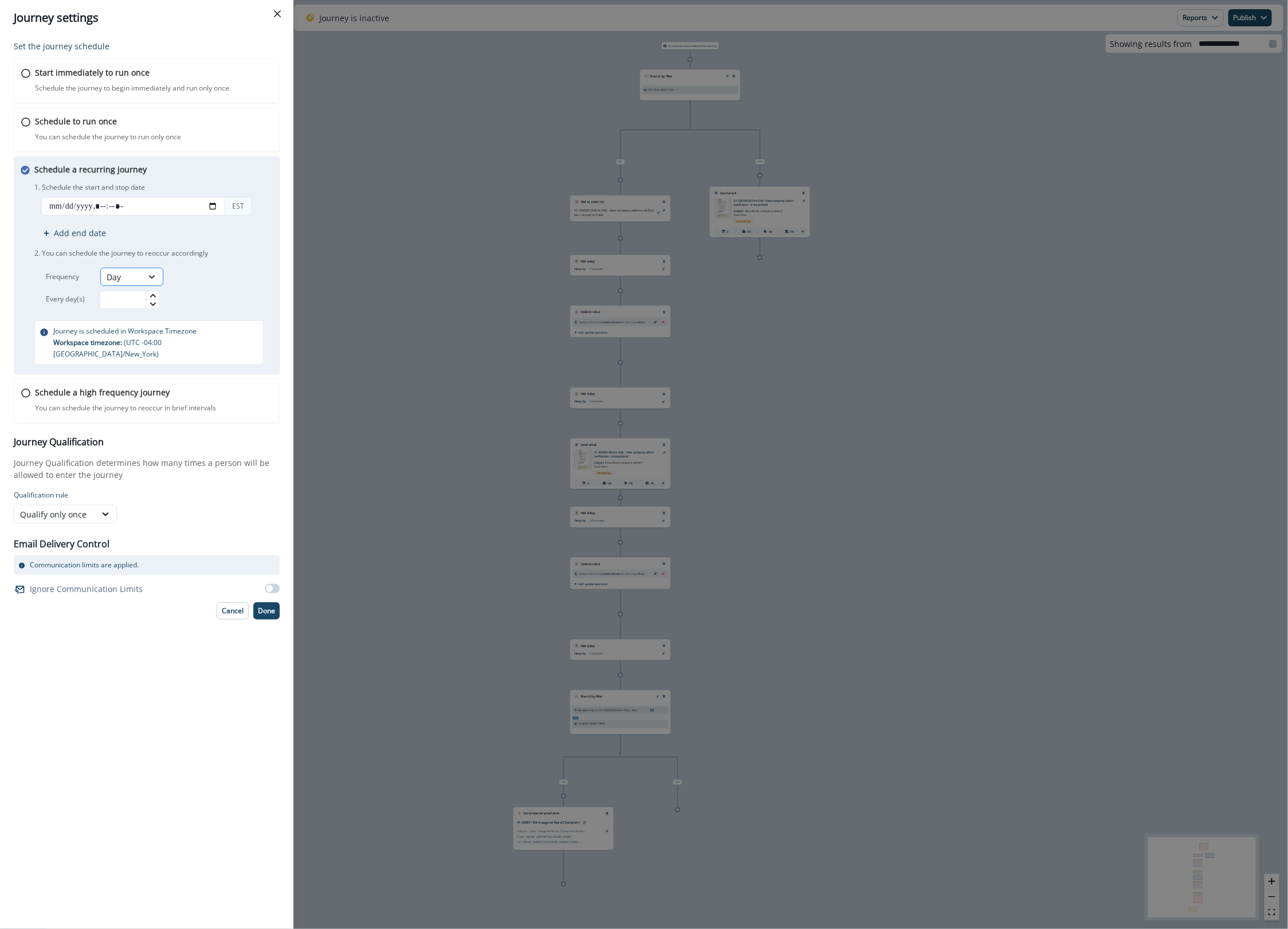
click at [161, 276] on div at bounding box center [152, 277] width 20 height 12
click at [128, 322] on div "Week" at bounding box center [132, 325] width 63 height 22
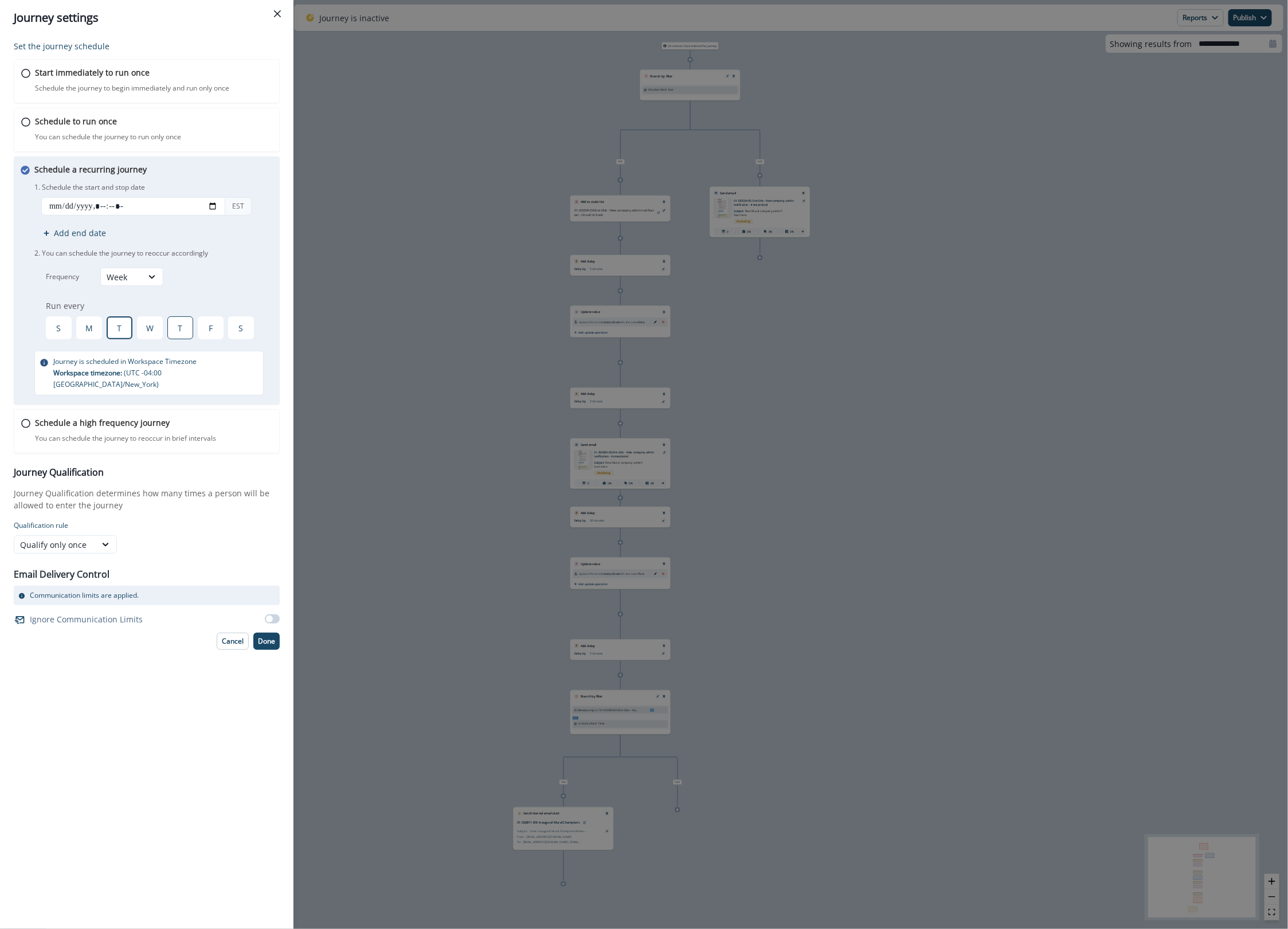
click at [181, 328] on div "T" at bounding box center [180, 327] width 26 height 23
drag, startPoint x: 266, startPoint y: 634, endPoint x: 150, endPoint y: 337, distance: 318.8
click at [150, 337] on div "Set the journey schedule Start immediately to run once Schedule the journey to …" at bounding box center [147, 345] width 266 height 609
click at [153, 325] on div "W" at bounding box center [150, 327] width 26 height 23
click at [264, 637] on p "Done" at bounding box center [266, 641] width 17 height 8
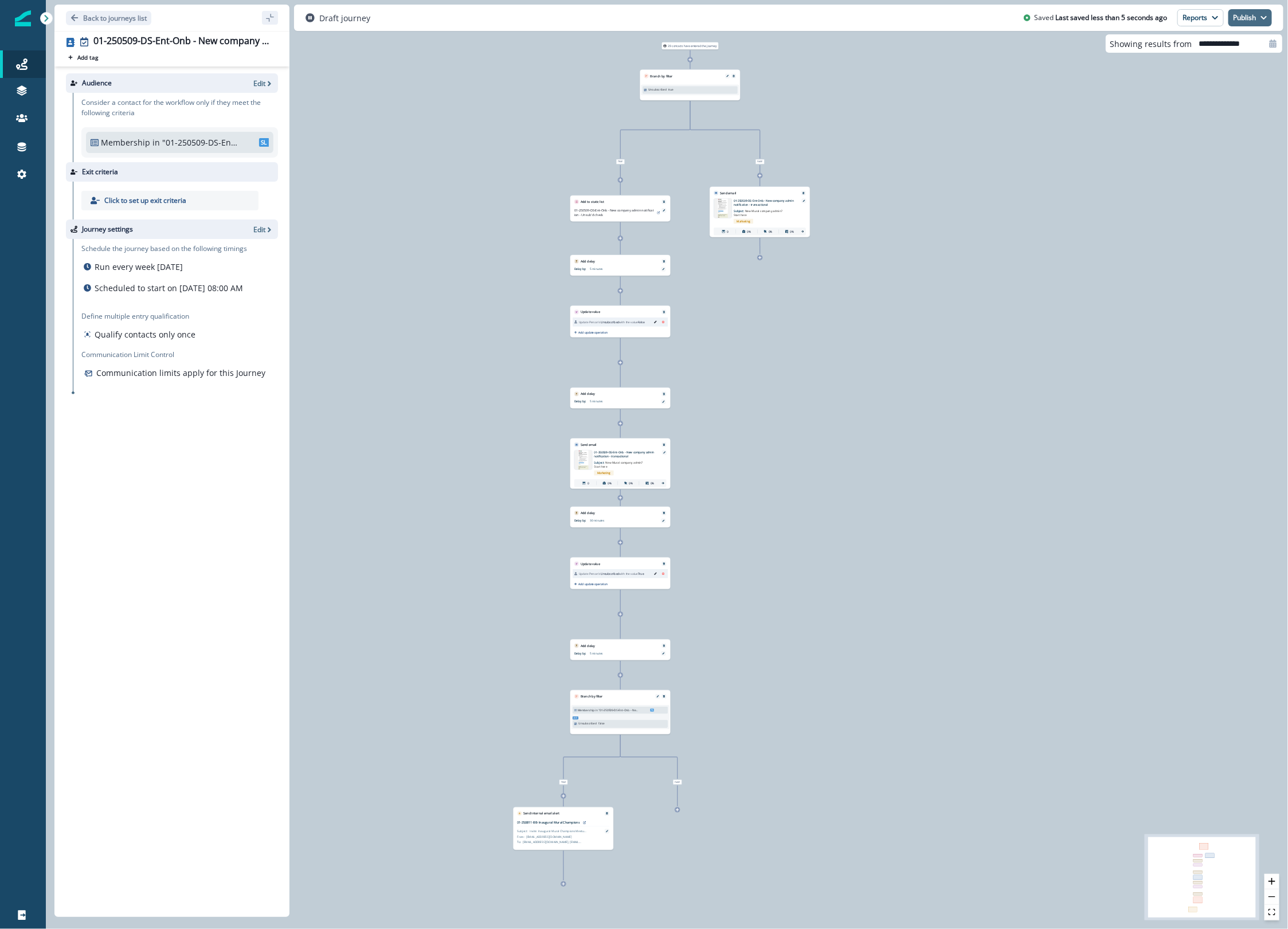
click at [1257, 15] on button "Publish" at bounding box center [1250, 17] width 43 height 17
click at [1202, 48] on button "as active journey" at bounding box center [1206, 46] width 127 height 21
click at [109, 13] on p "Back to journeys list" at bounding box center [114, 18] width 64 height 10
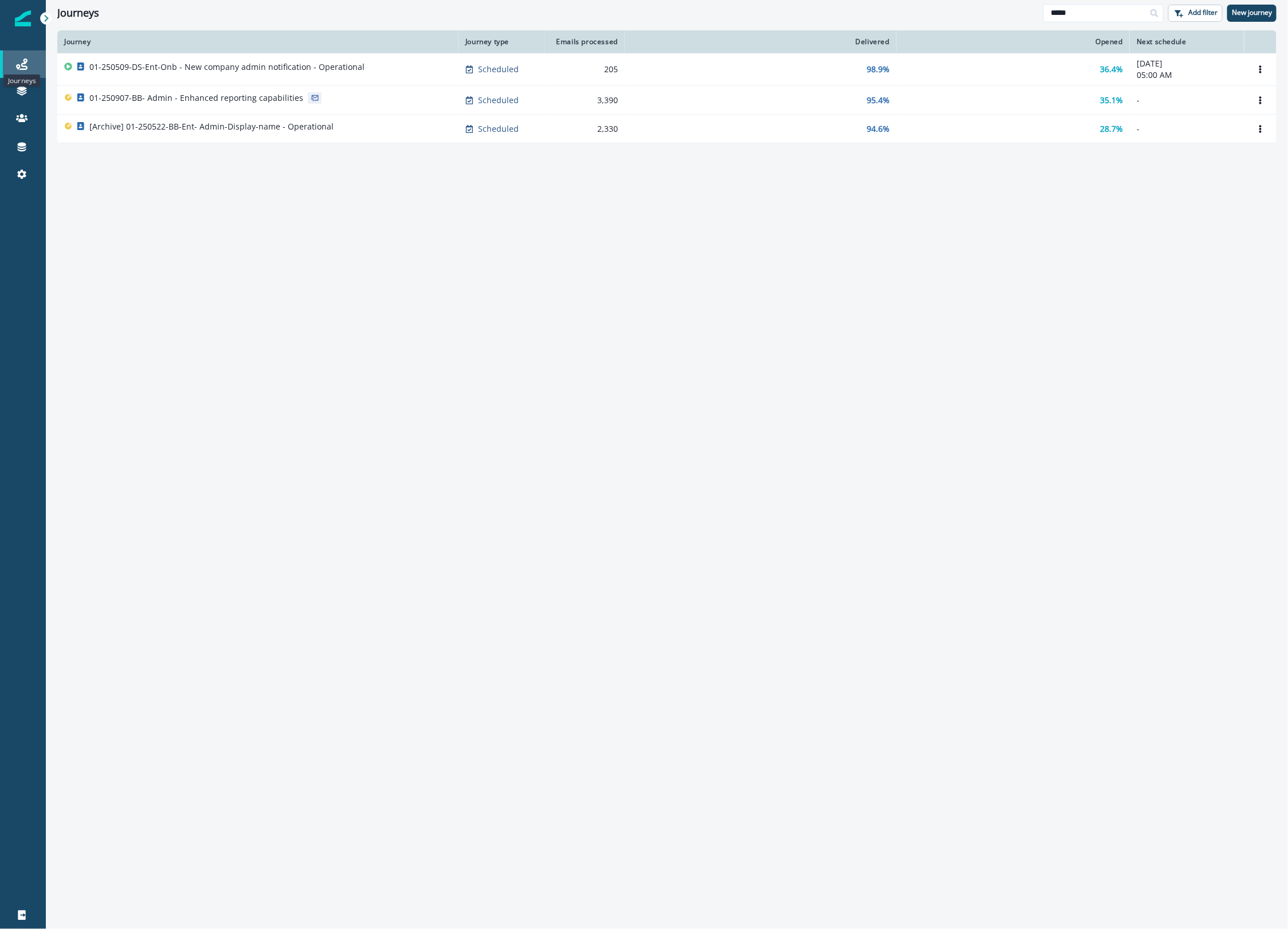
click at [24, 66] on icon at bounding box center [22, 64] width 12 height 12
